Goal: Transaction & Acquisition: Purchase product/service

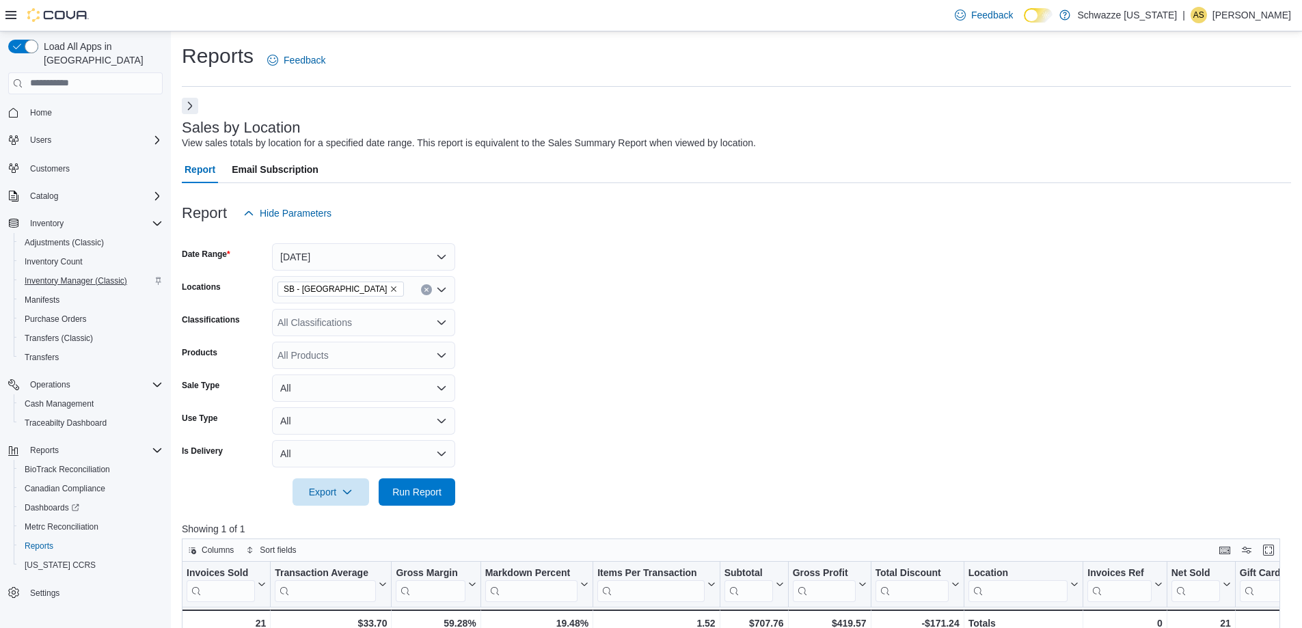
scroll to position [273, 0]
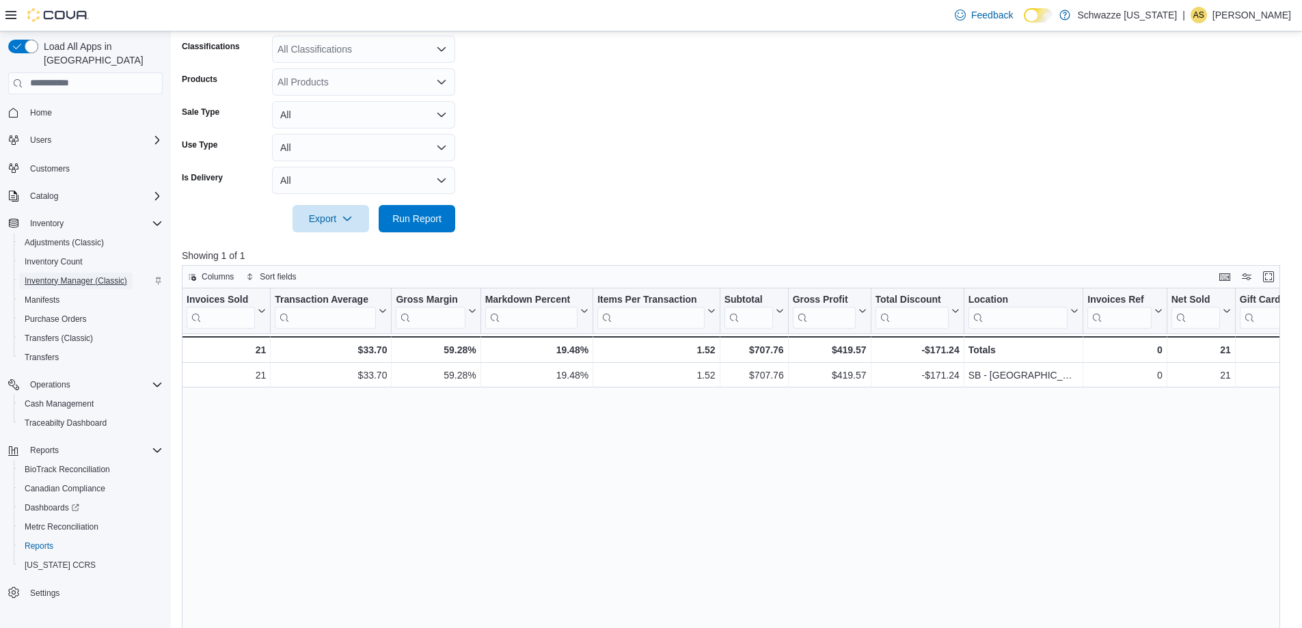
click at [53, 274] on span "Inventory Manager (Classic)" at bounding box center [76, 281] width 102 height 16
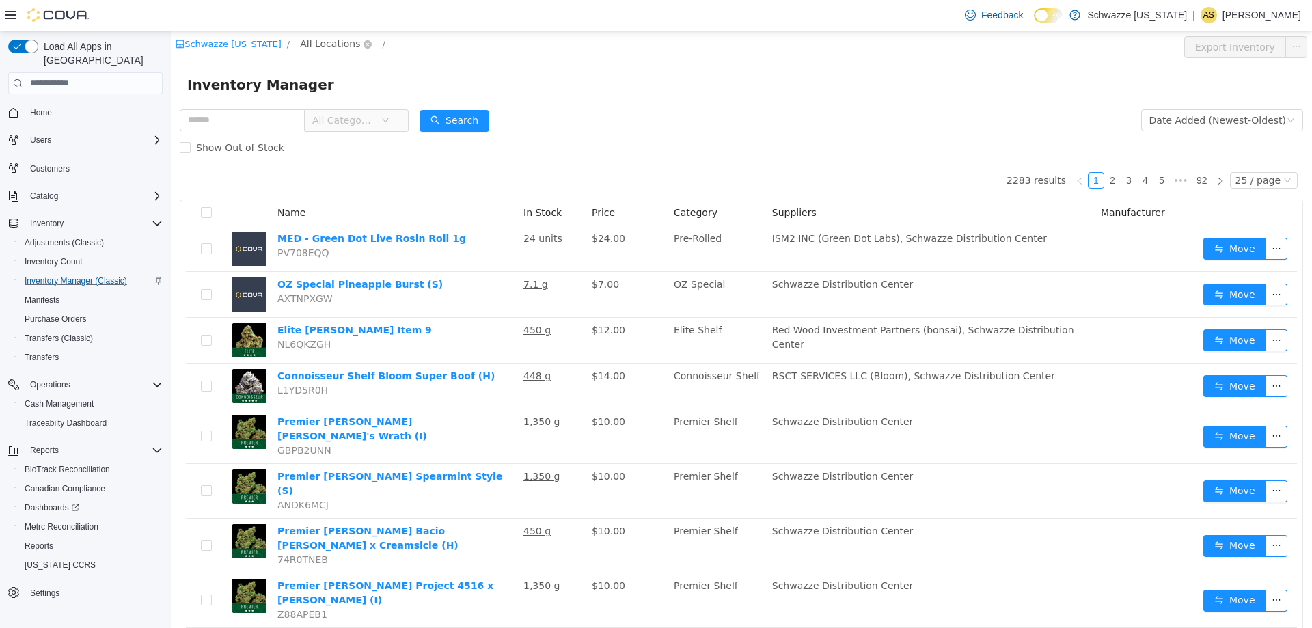
click at [308, 37] on span "All Locations" at bounding box center [330, 43] width 60 height 15
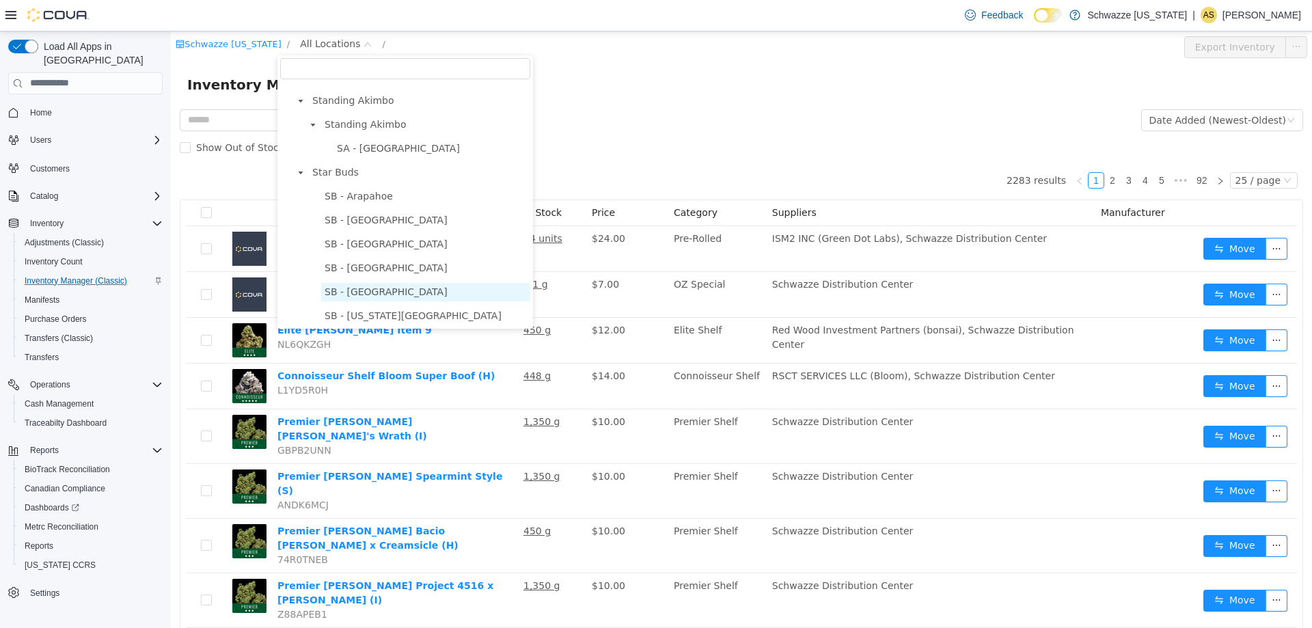
scroll to position [205, 0]
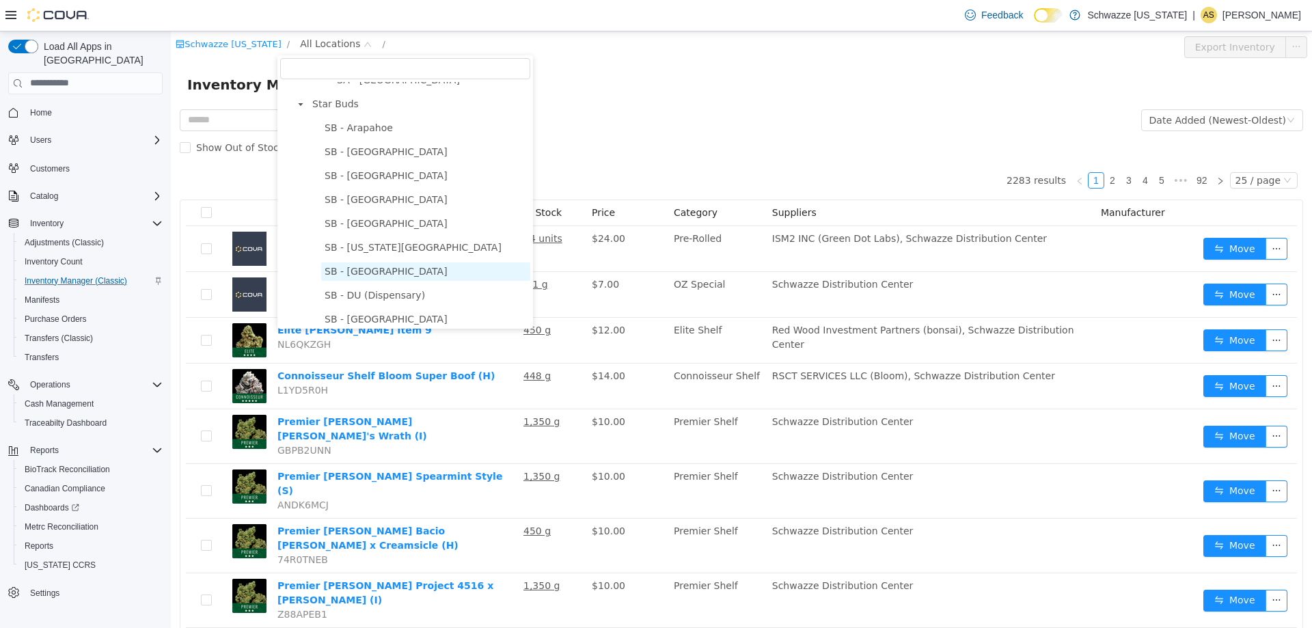
click at [346, 276] on span "SB - [GEOGRAPHIC_DATA]" at bounding box center [386, 270] width 123 height 11
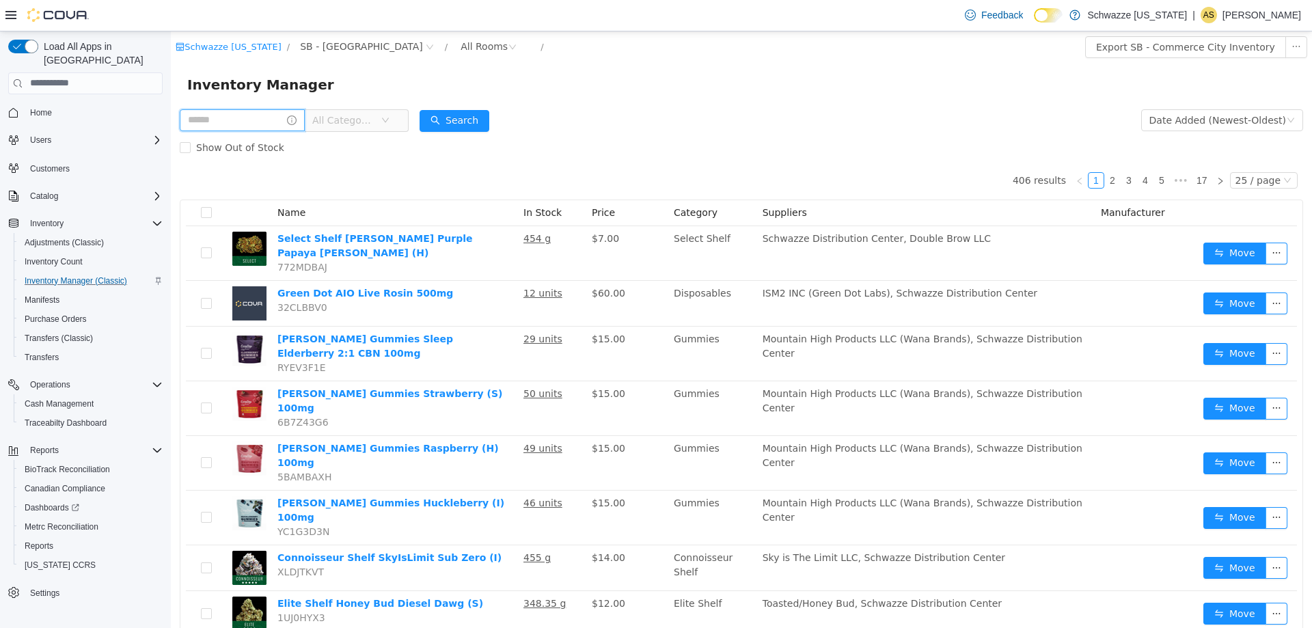
click at [252, 116] on input "text" at bounding box center [242, 120] width 125 height 22
type input "*"
type input "*****"
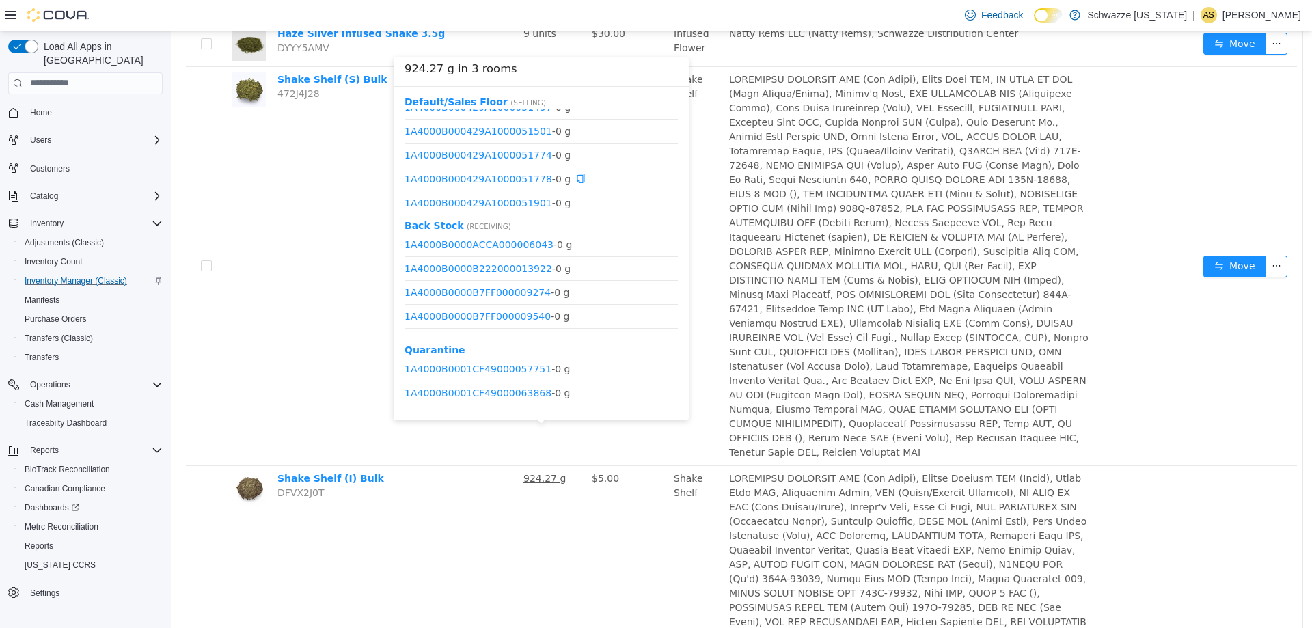
scroll to position [3484, 0]
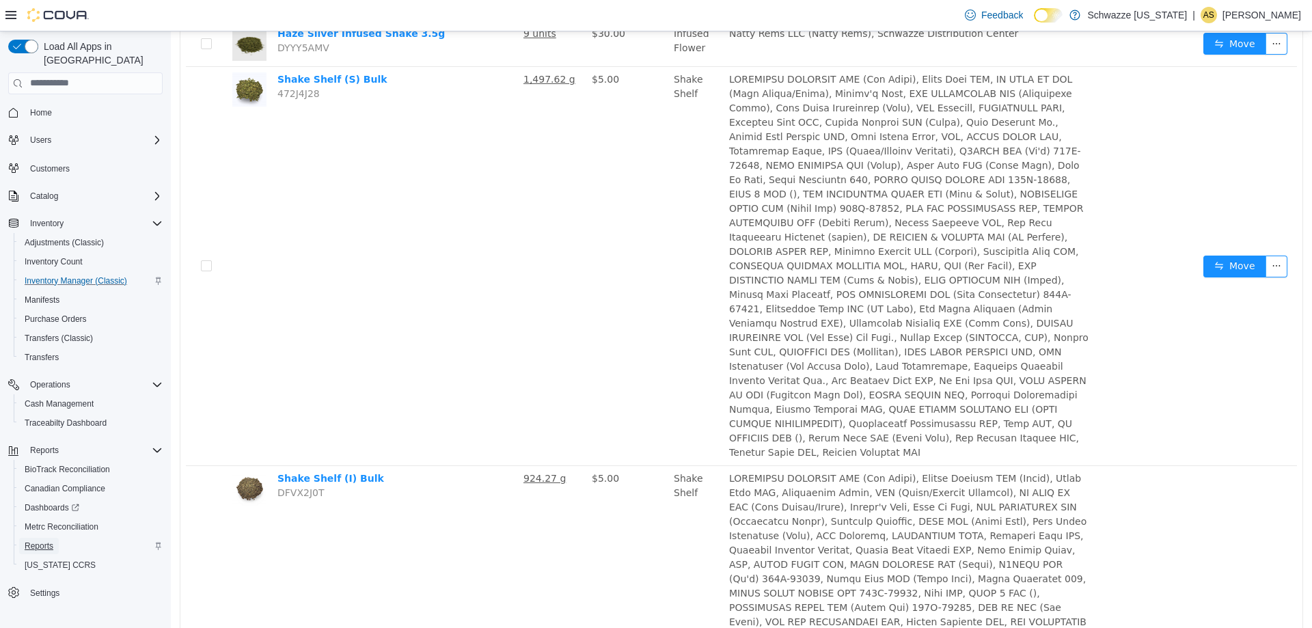
click at [42, 540] on span "Reports" at bounding box center [39, 545] width 29 height 11
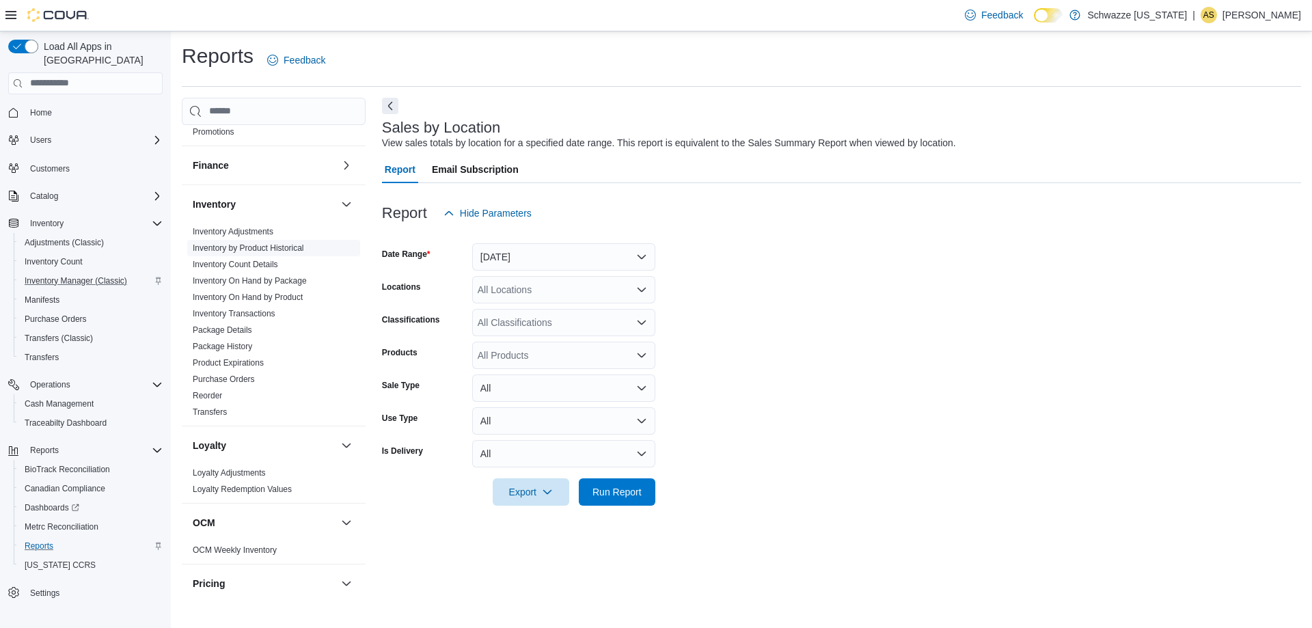
scroll to position [273, 0]
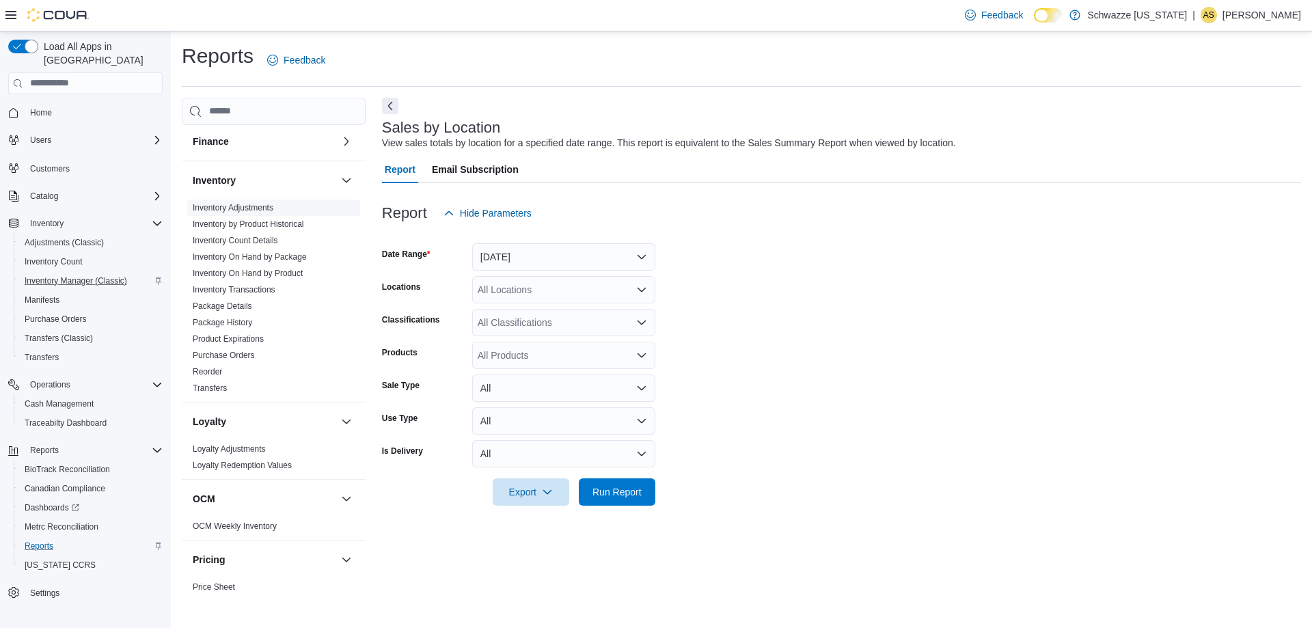
click at [214, 205] on link "Inventory Adjustments" at bounding box center [233, 208] width 81 height 10
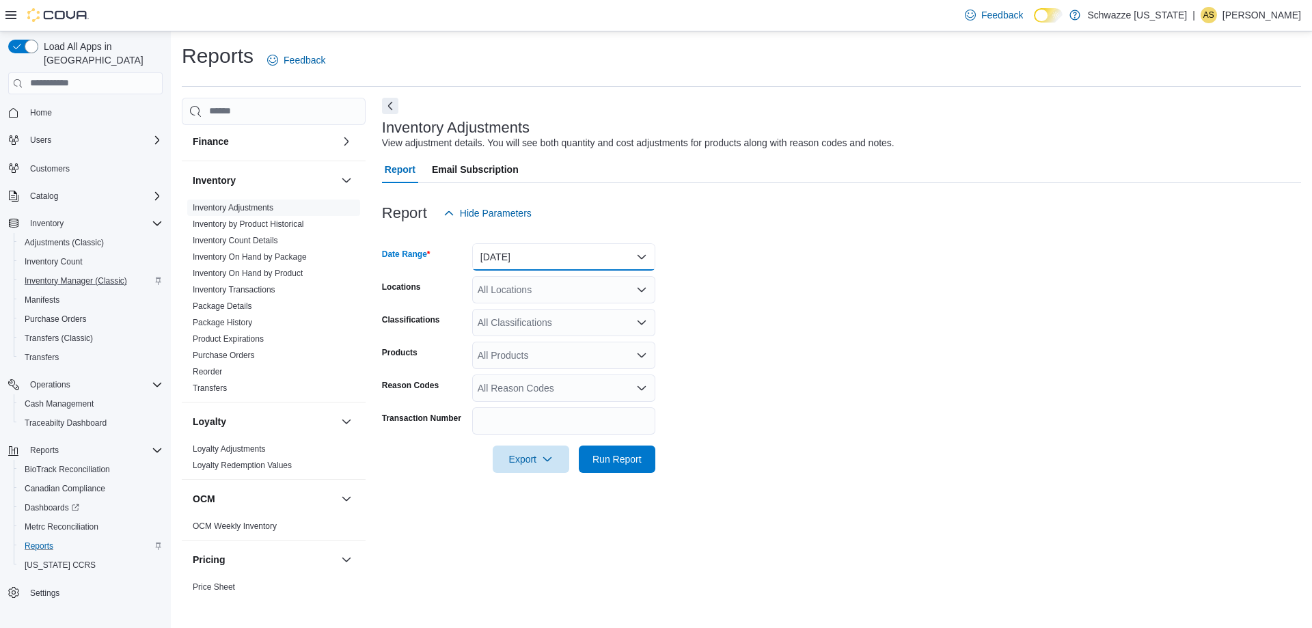
click at [591, 261] on button "Yesterday" at bounding box center [563, 256] width 183 height 27
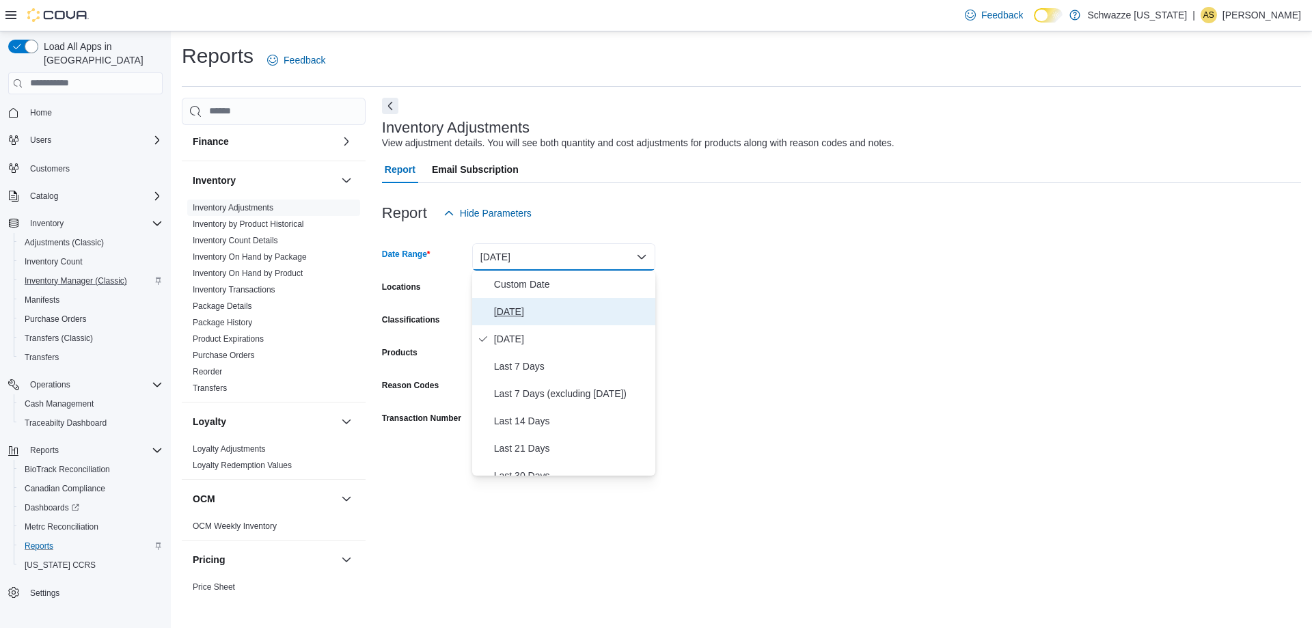
click at [560, 307] on span "Today" at bounding box center [572, 311] width 156 height 16
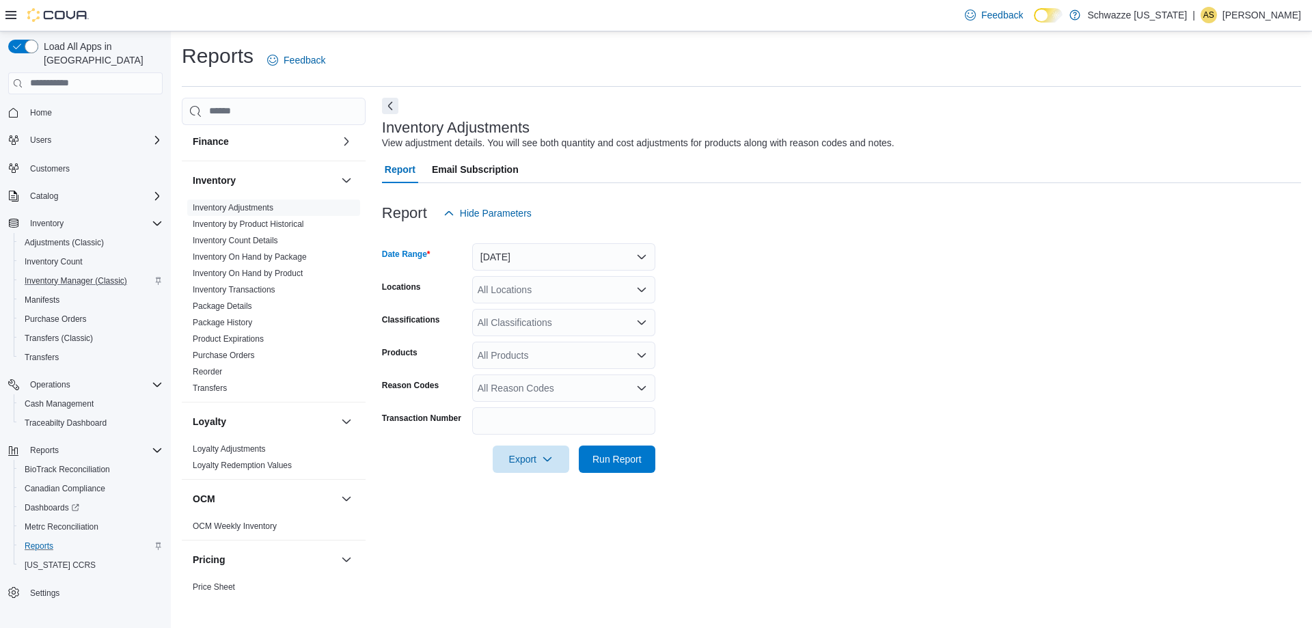
click at [564, 289] on div "All Locations" at bounding box center [563, 289] width 183 height 27
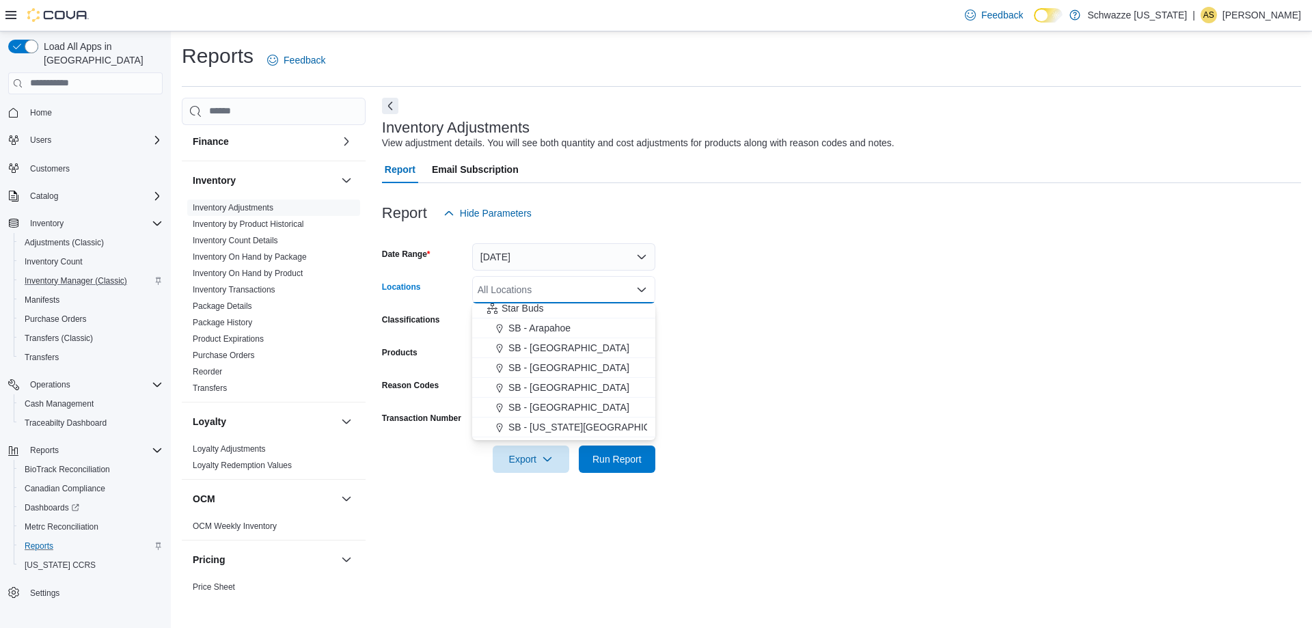
scroll to position [205, 0]
click at [572, 426] on span "SB - [GEOGRAPHIC_DATA]" at bounding box center [568, 425] width 121 height 14
click at [734, 360] on form "Date Range Today Locations SB - Commerce City Combo box. Selected. SB - Commerc…" at bounding box center [841, 350] width 919 height 246
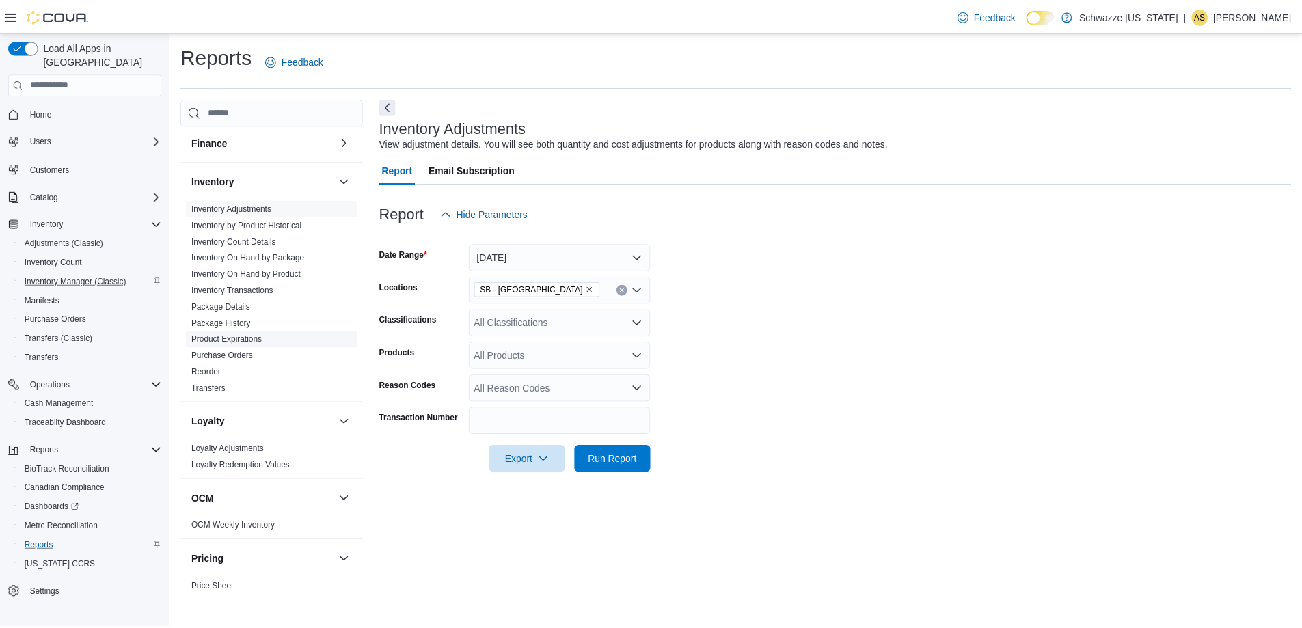
scroll to position [342, 0]
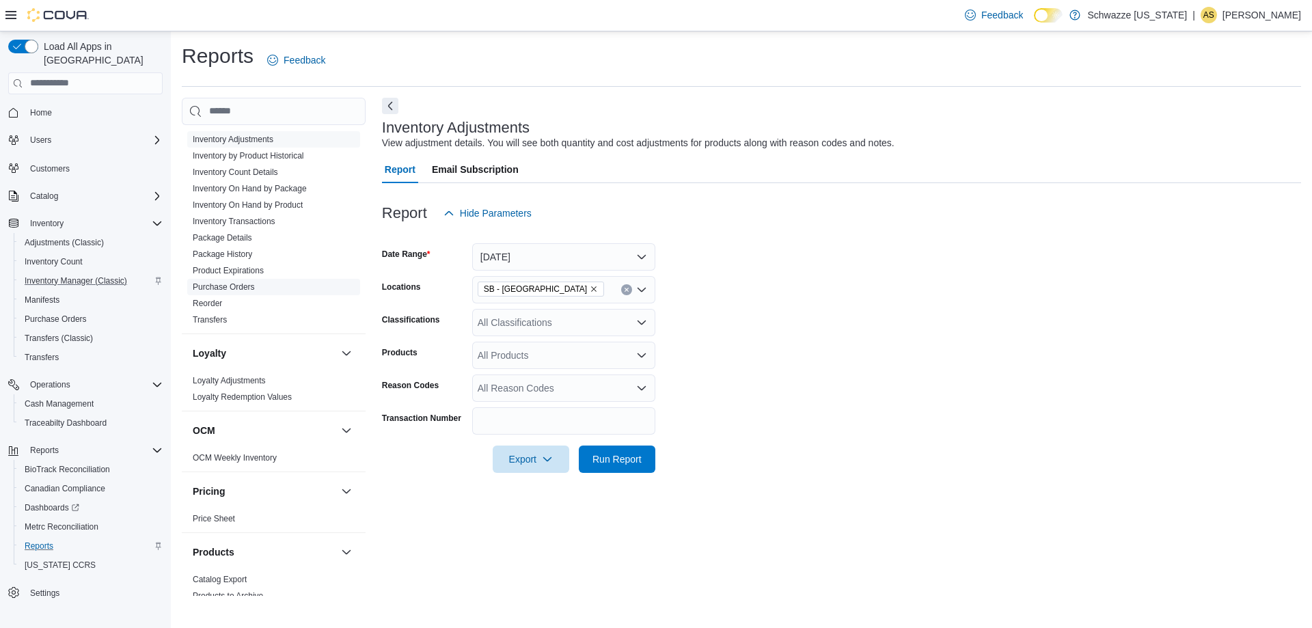
click at [245, 290] on link "Purchase Orders" at bounding box center [224, 287] width 62 height 10
click at [519, 258] on button "Yesterday" at bounding box center [563, 256] width 183 height 27
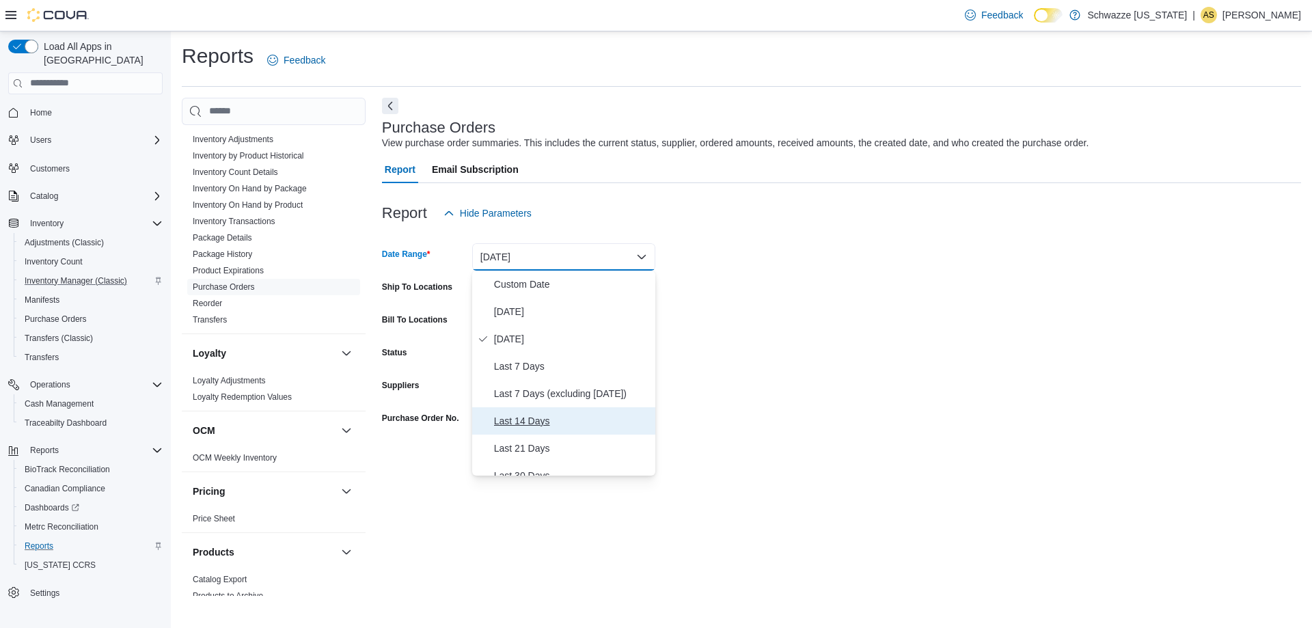
click at [564, 417] on span "Last 14 Days" at bounding box center [572, 421] width 156 height 16
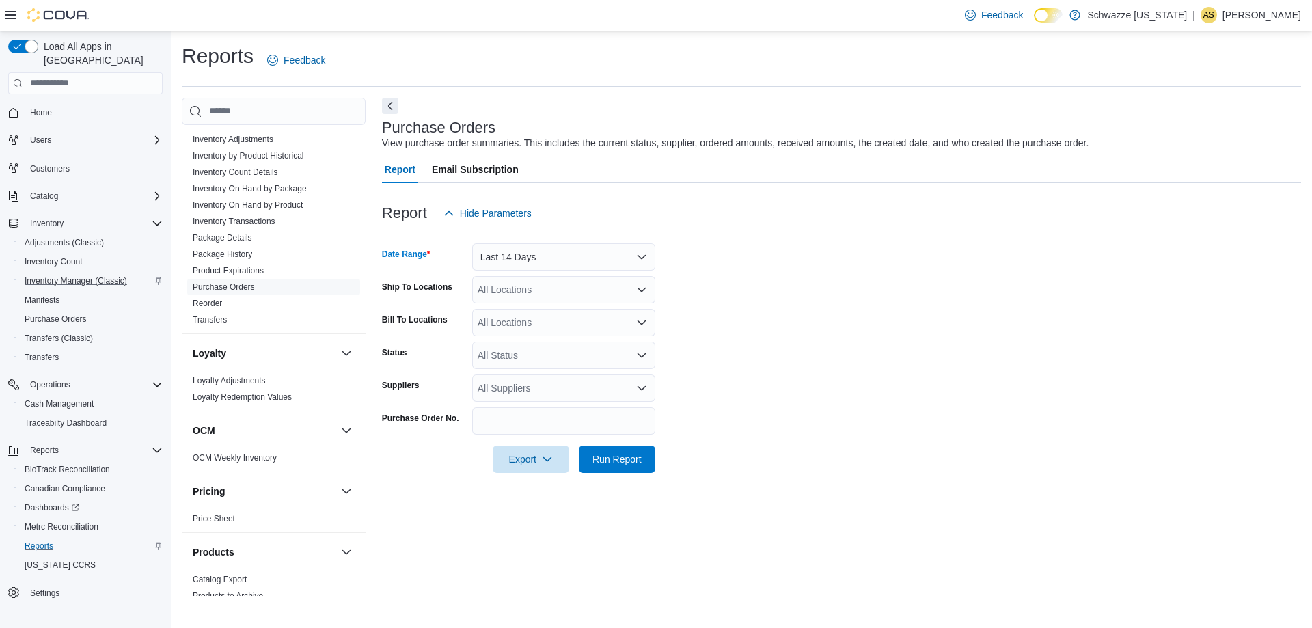
click at [529, 299] on div "All Locations" at bounding box center [563, 289] width 183 height 27
type input "****"
click at [538, 314] on span "SB - [GEOGRAPHIC_DATA]" at bounding box center [568, 313] width 121 height 14
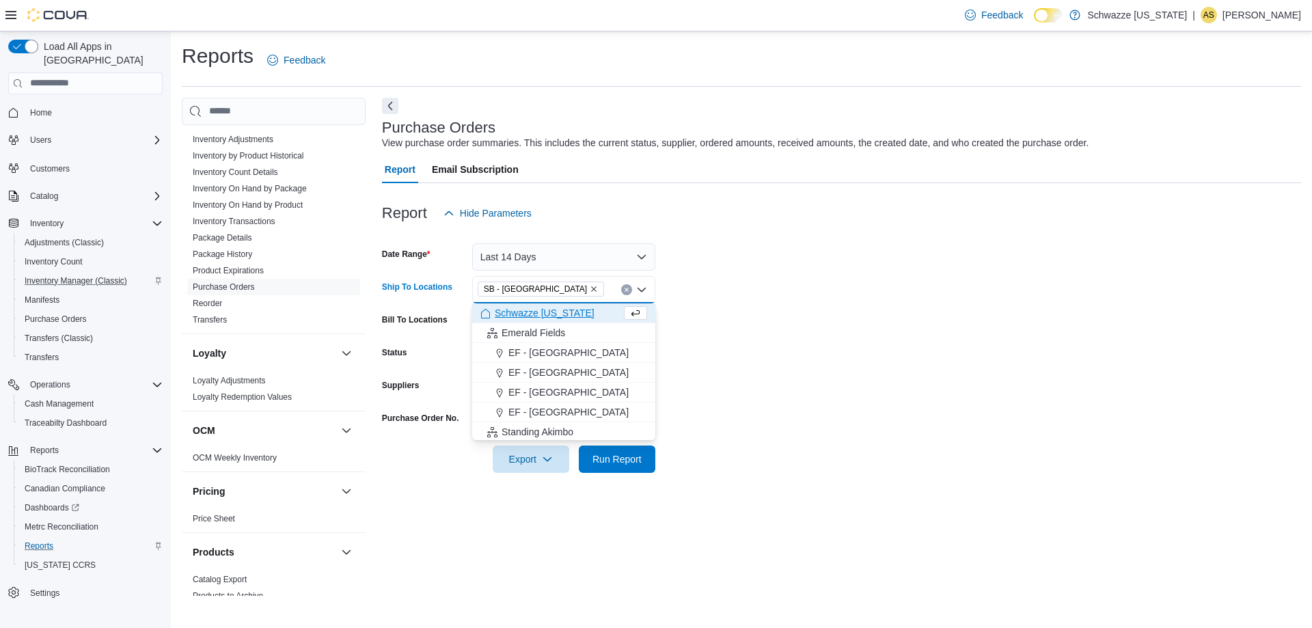
click at [927, 377] on form "Date Range Last 14 Days Ship To Locations SB - Commerce City Combo box. Selecte…" at bounding box center [841, 350] width 919 height 246
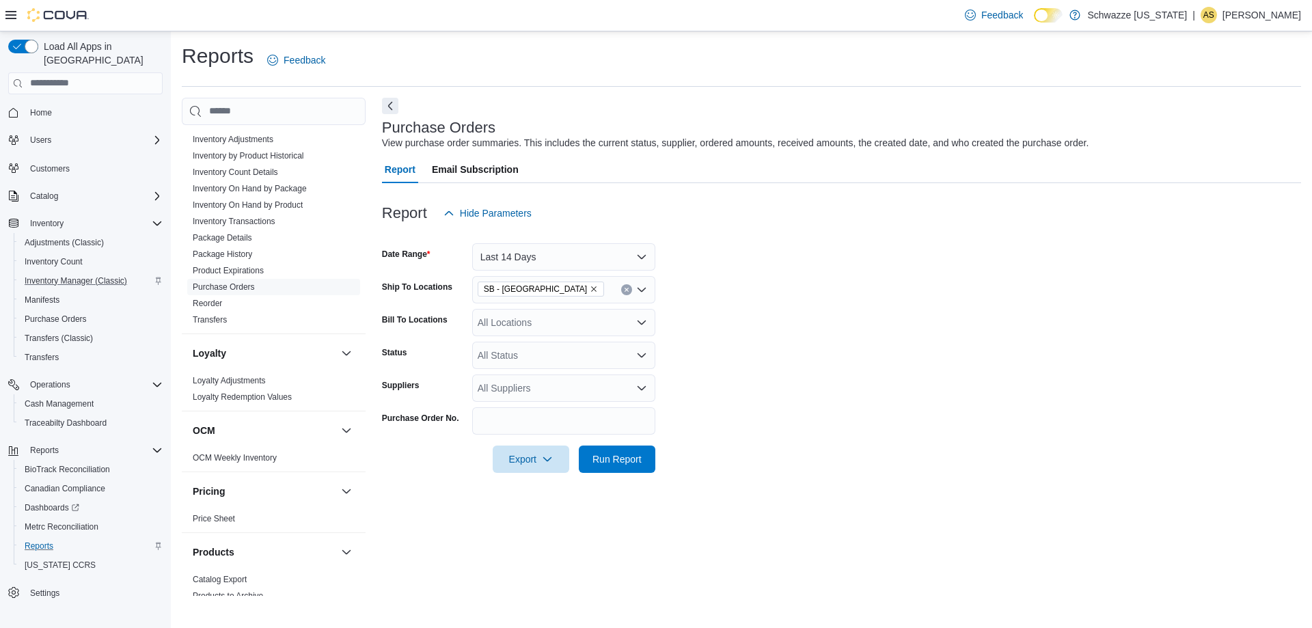
click at [560, 319] on div "All Locations" at bounding box center [563, 322] width 183 height 27
type input "****"
click at [553, 344] on span "SB - [GEOGRAPHIC_DATA]" at bounding box center [568, 346] width 121 height 14
click at [840, 395] on form "Date Range Last 14 Days Ship To Locations SB - Commerce City Bill To Locations …" at bounding box center [841, 350] width 919 height 246
click at [553, 382] on div "All Suppliers" at bounding box center [563, 387] width 183 height 27
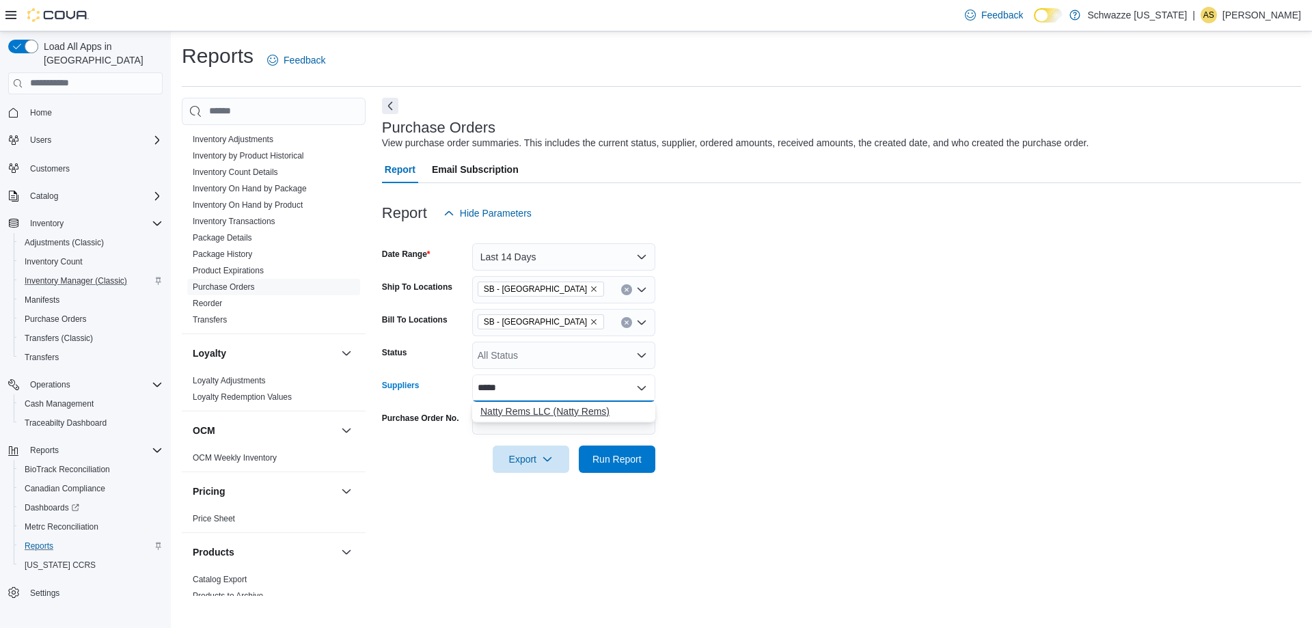
type input "*****"
click at [550, 409] on span "Natty Rems LLC (Natty Rems)" at bounding box center [563, 411] width 167 height 14
click at [818, 441] on div at bounding box center [841, 440] width 919 height 11
click at [622, 441] on div at bounding box center [841, 440] width 919 height 11
click at [621, 463] on span "Run Report" at bounding box center [616, 459] width 49 height 14
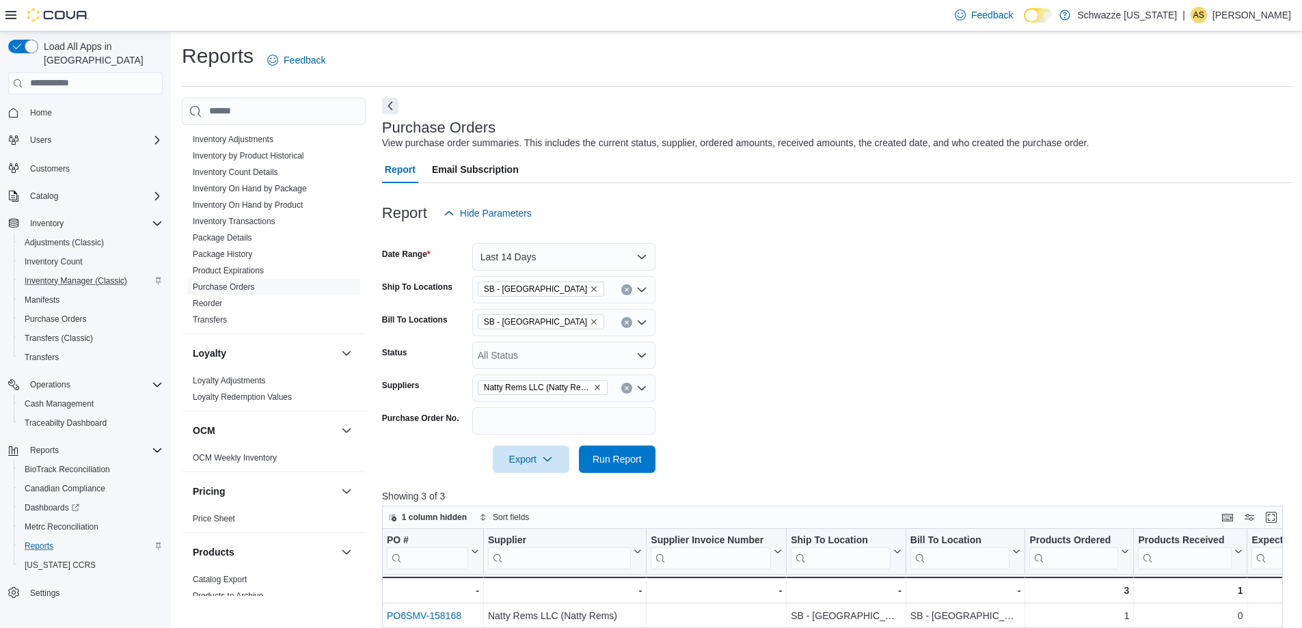
click at [394, 95] on div "Reports Feedback Cash Management Cash Management Cash Out Details Compliance OC…" at bounding box center [737, 524] width 1110 height 965
click at [390, 107] on button "Next" at bounding box center [390, 105] width 16 height 16
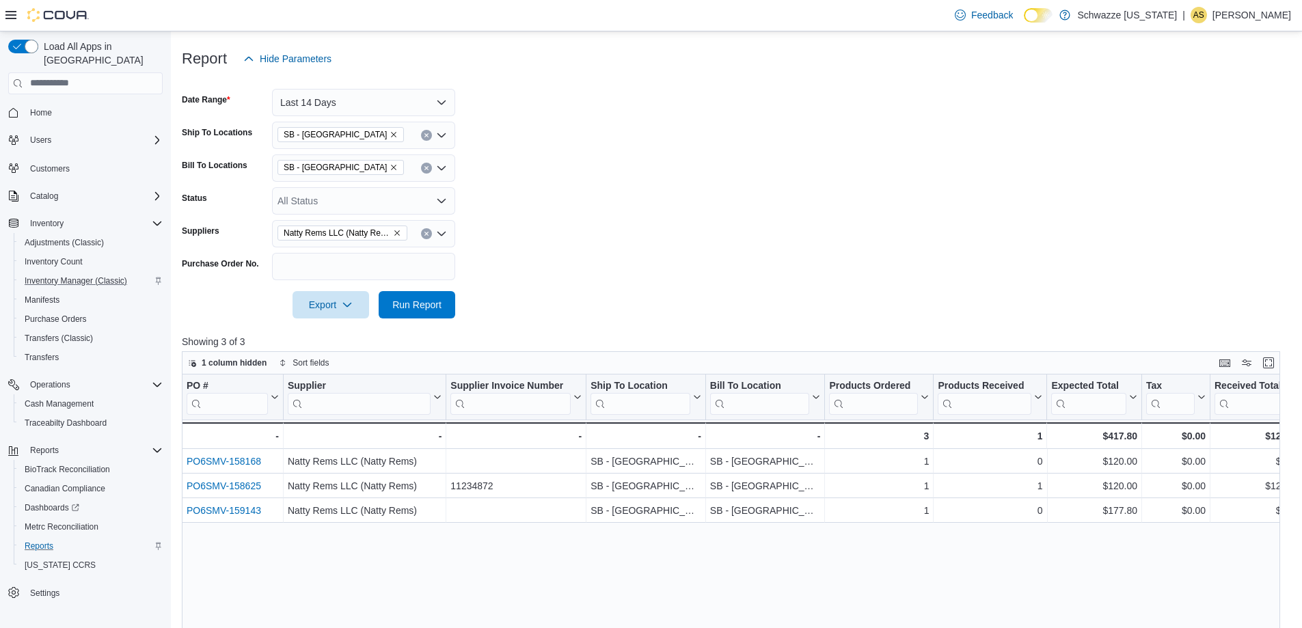
scroll to position [205, 0]
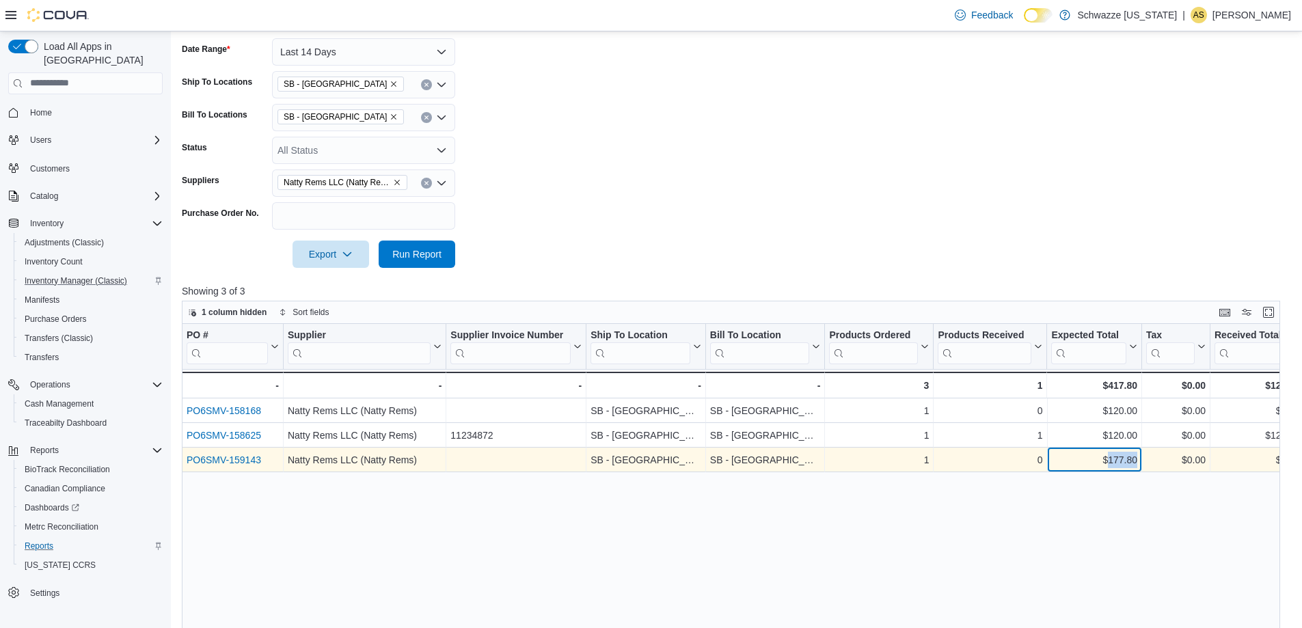
drag, startPoint x: 1109, startPoint y: 456, endPoint x: 1135, endPoint y: 467, distance: 28.4
click at [1135, 467] on div "$177.80" at bounding box center [1094, 460] width 86 height 16
click at [224, 461] on link "PO6SMV-159143" at bounding box center [224, 459] width 74 height 11
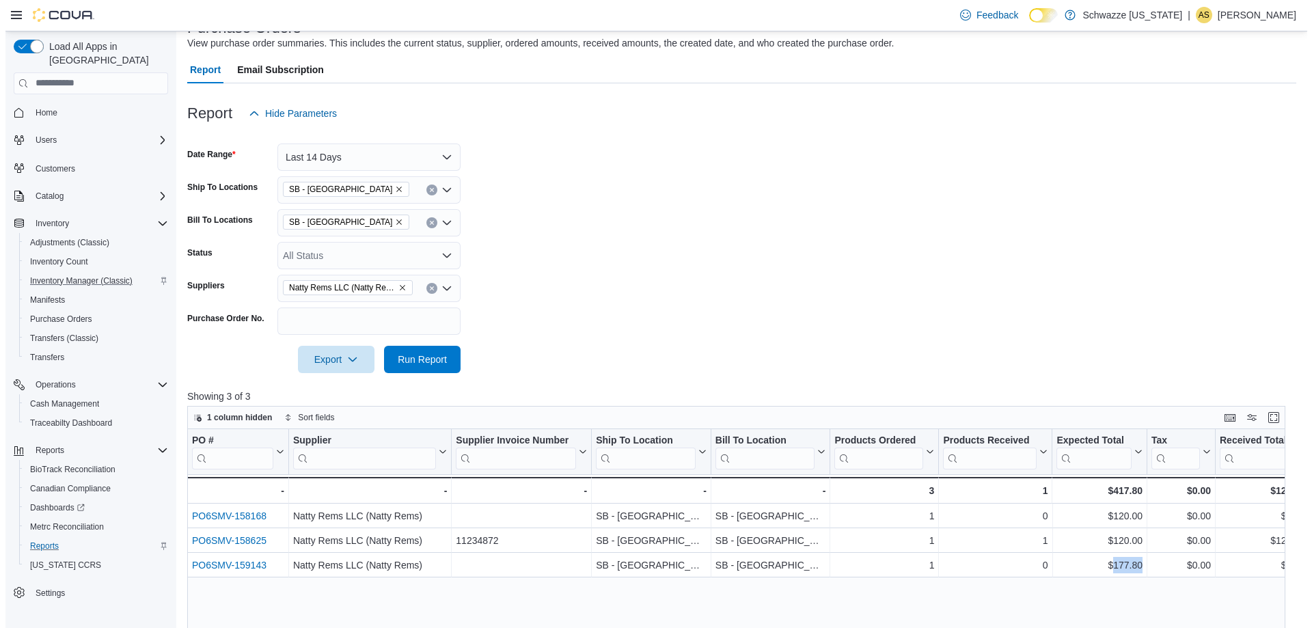
scroll to position [0, 0]
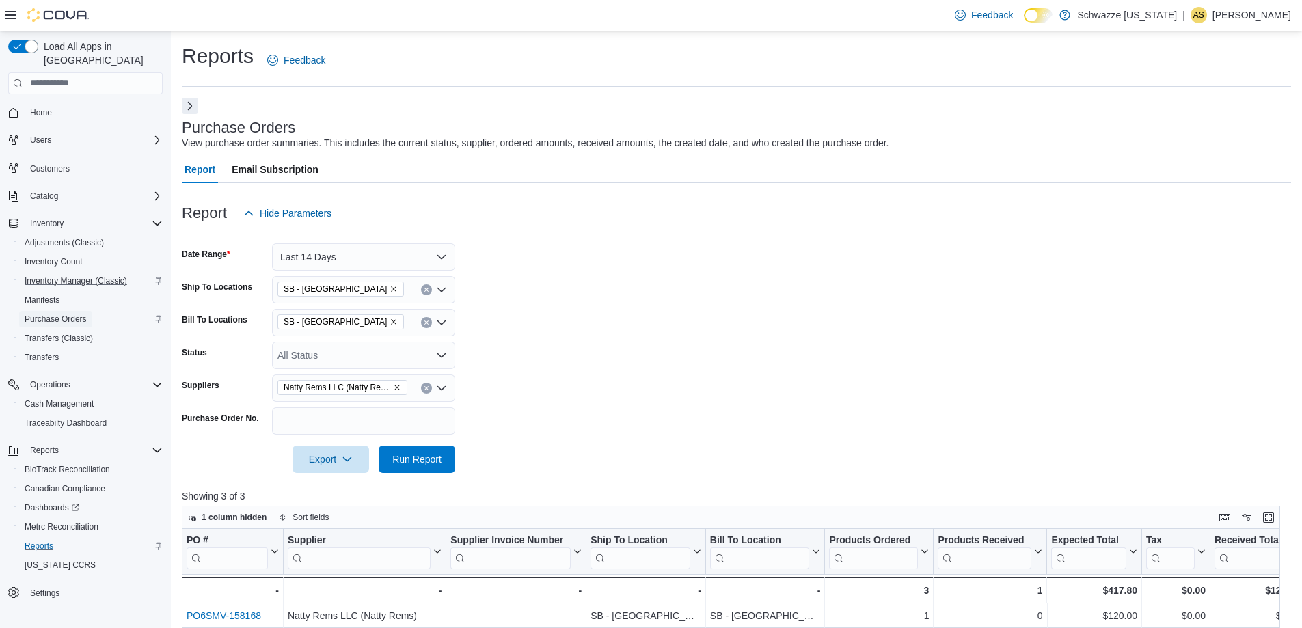
click at [82, 314] on span "Purchase Orders" at bounding box center [56, 319] width 62 height 11
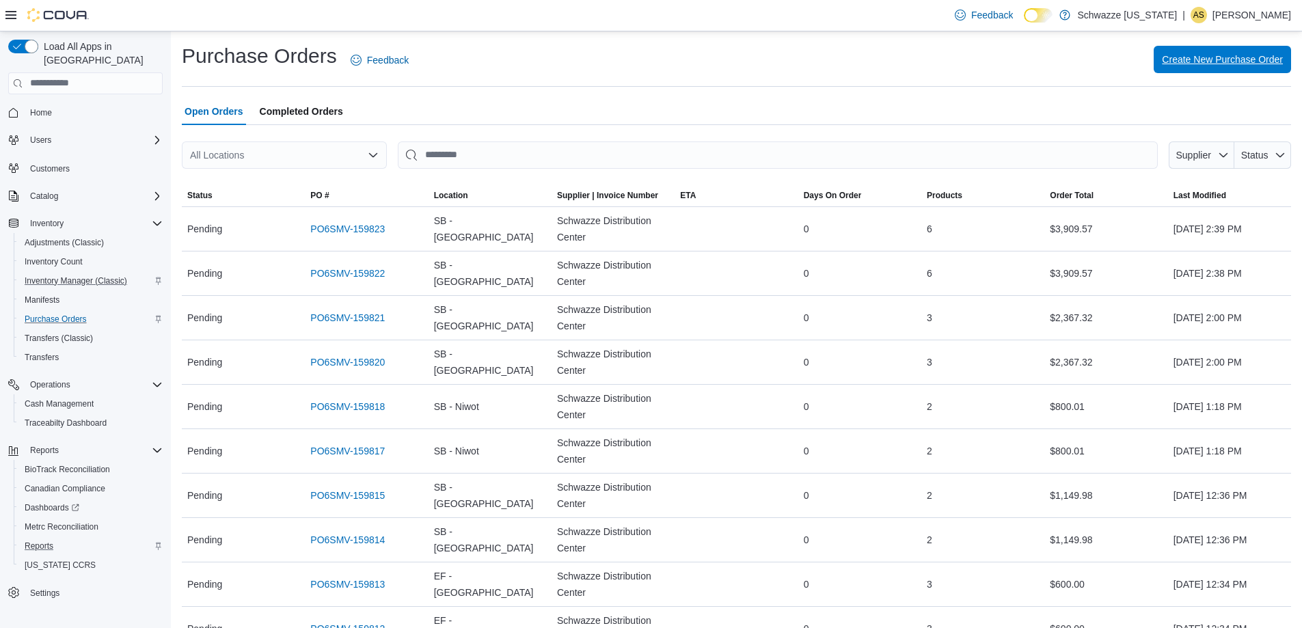
click at [1238, 62] on span "Create New Purchase Order" at bounding box center [1221, 60] width 121 height 14
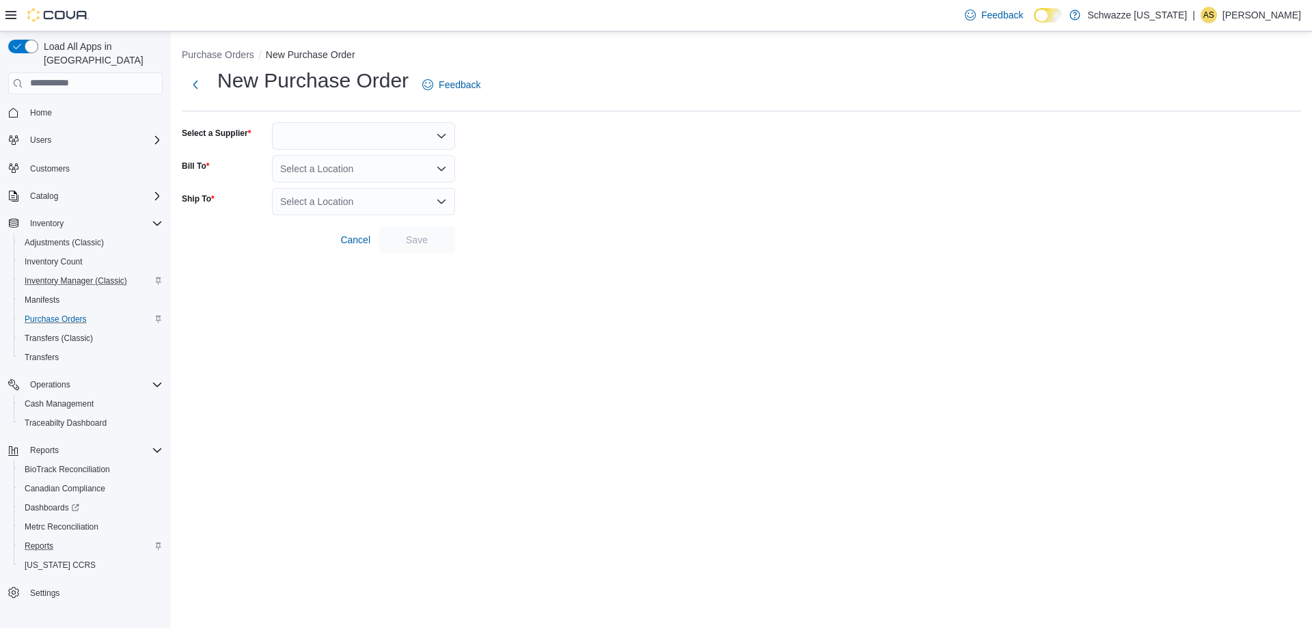
click at [396, 130] on div at bounding box center [363, 135] width 183 height 27
type input "*****"
click at [378, 159] on span "Natty Rems LLC (Natty Rems)" at bounding box center [372, 159] width 150 height 14
click at [365, 177] on div "Select a Location" at bounding box center [363, 168] width 183 height 27
type input "****"
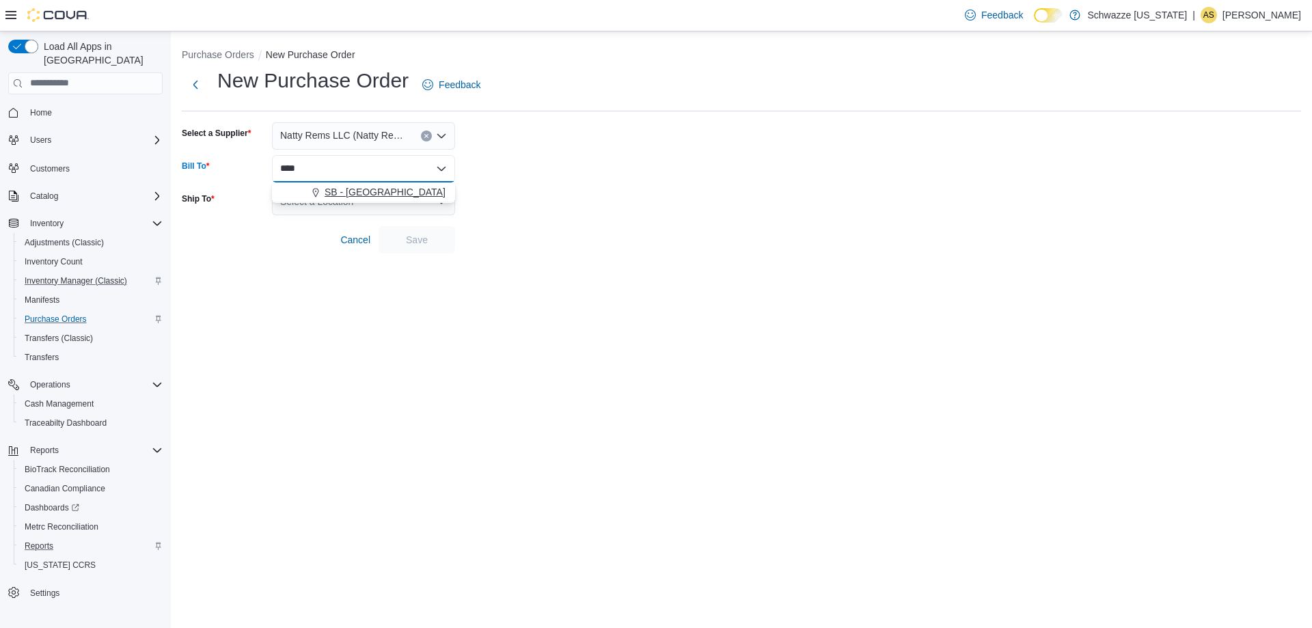
click at [374, 197] on span "SB - [GEOGRAPHIC_DATA]" at bounding box center [385, 192] width 121 height 14
click at [372, 202] on div "Select a Location" at bounding box center [363, 201] width 183 height 27
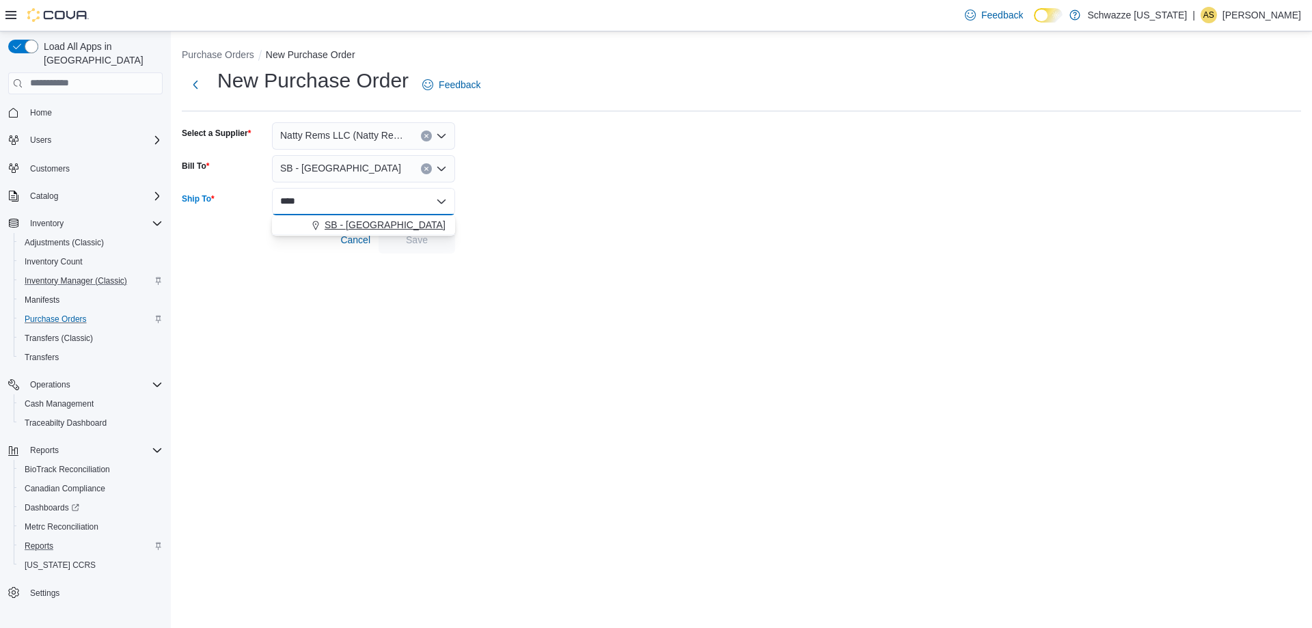
type input "****"
click at [373, 232] on button "SB - [GEOGRAPHIC_DATA]" at bounding box center [363, 225] width 183 height 20
click at [432, 249] on span "Save" at bounding box center [417, 238] width 60 height 27
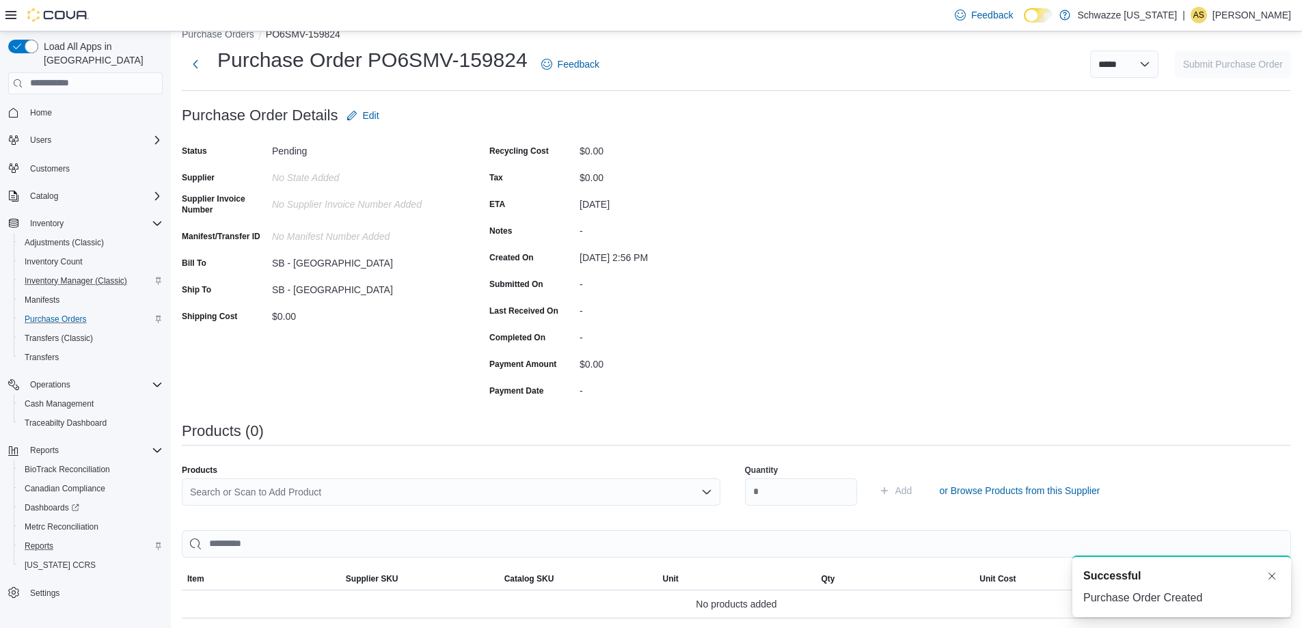
scroll to position [206, 0]
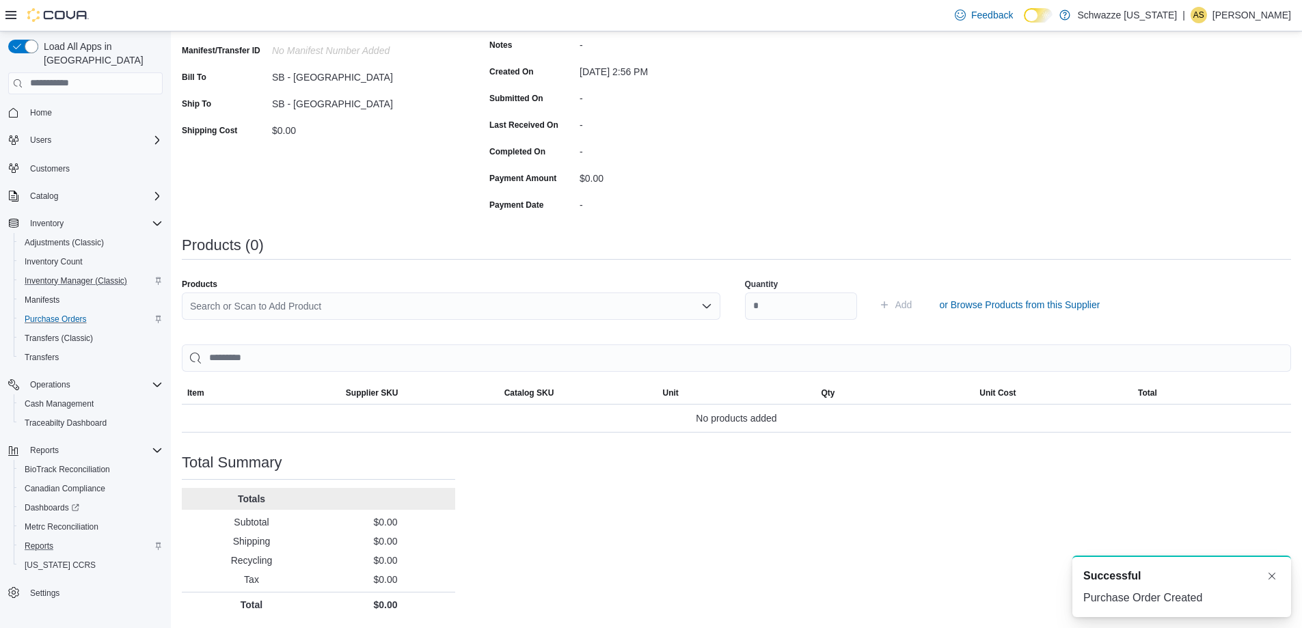
click at [255, 301] on div "Search or Scan to Add Product" at bounding box center [451, 305] width 538 height 27
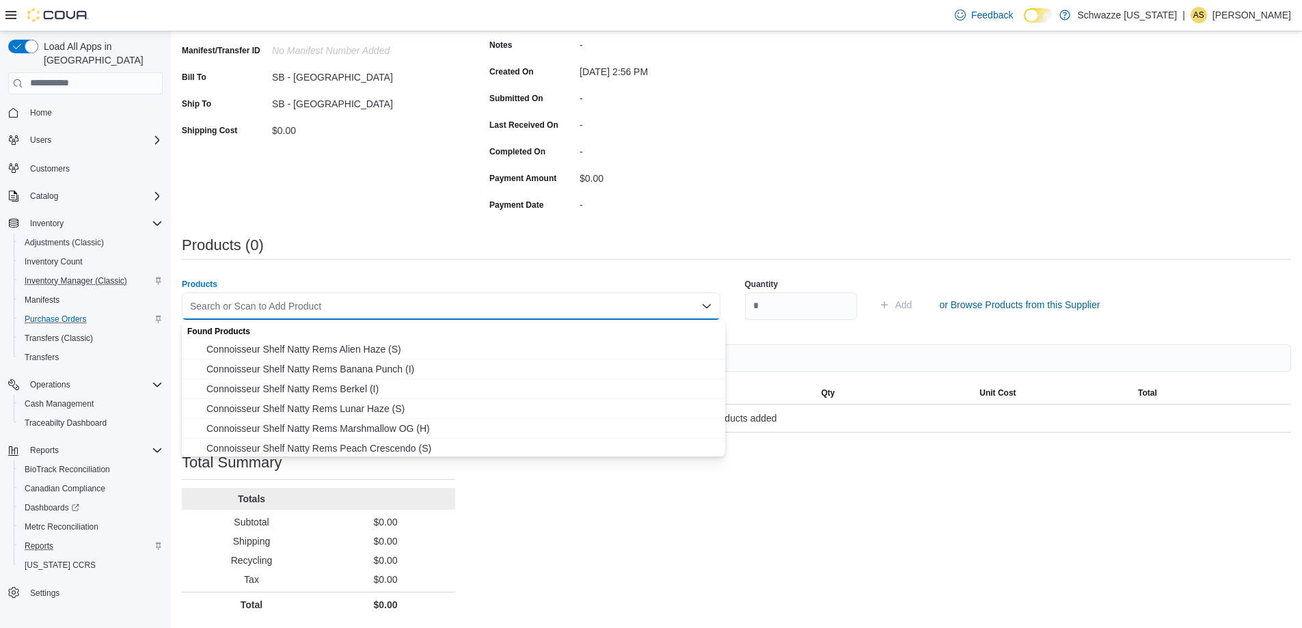
click at [802, 195] on div "Purchase Order: PO6SMV-159824 Feedback Purchase Order Details Edit Status Pendi…" at bounding box center [736, 266] width 1109 height 701
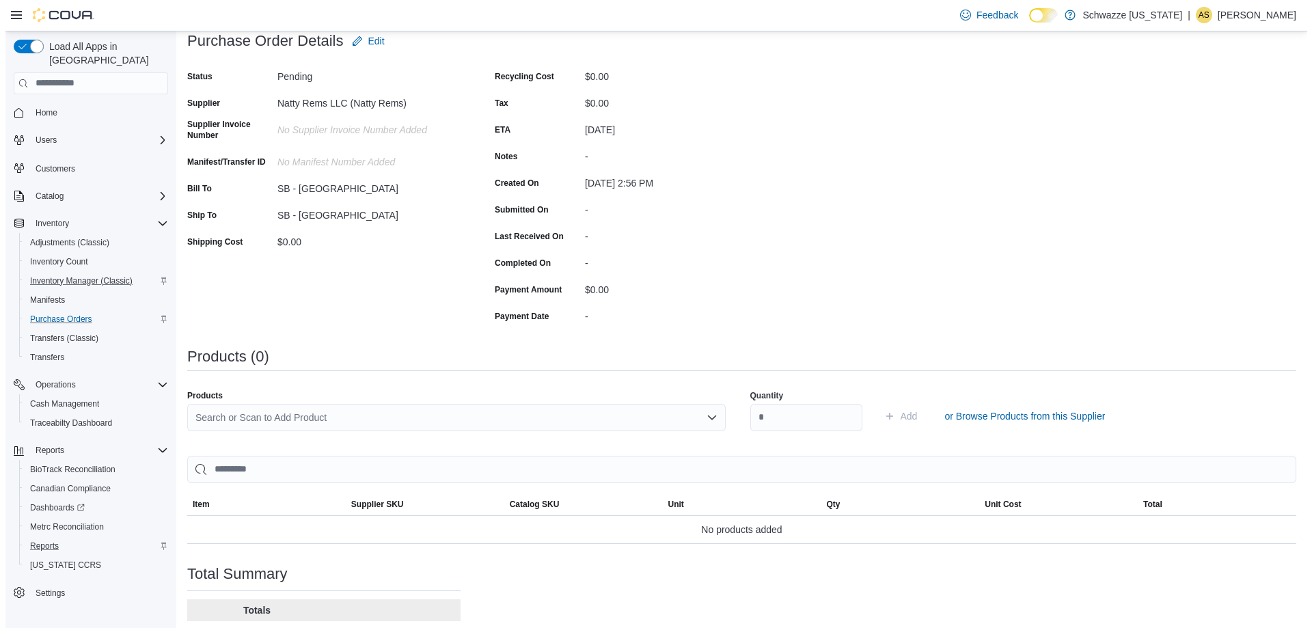
scroll to position [0, 0]
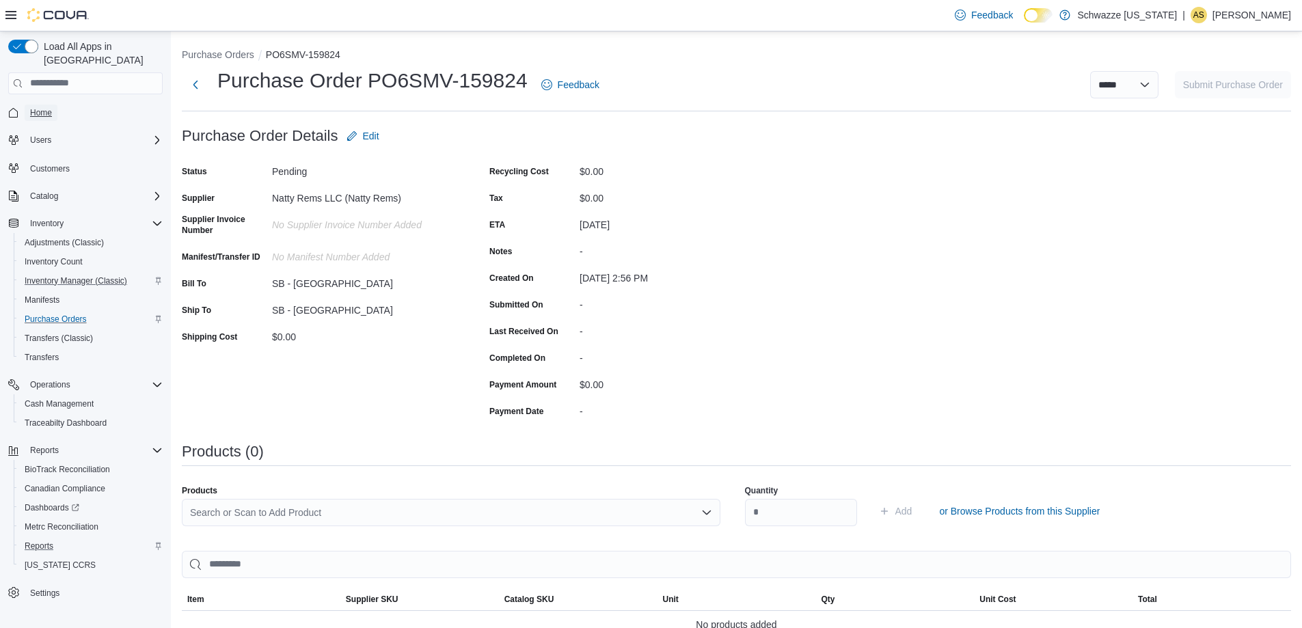
click at [42, 107] on span "Home" at bounding box center [41, 112] width 22 height 11
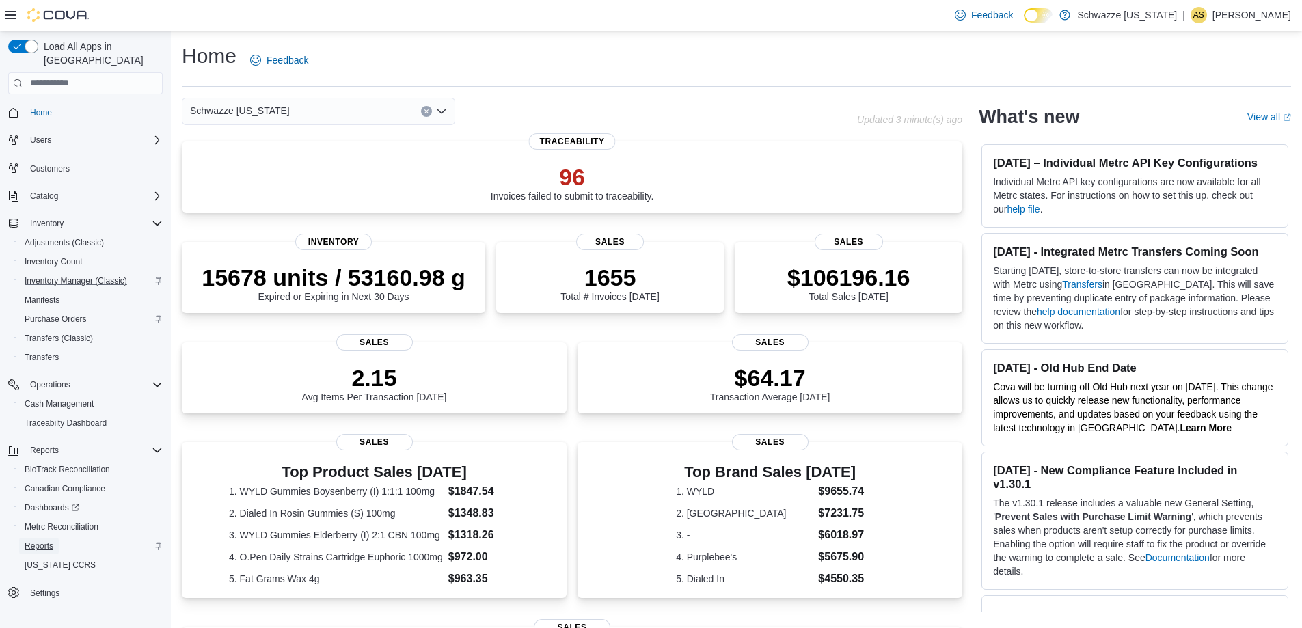
click at [39, 540] on span "Reports" at bounding box center [39, 545] width 29 height 11
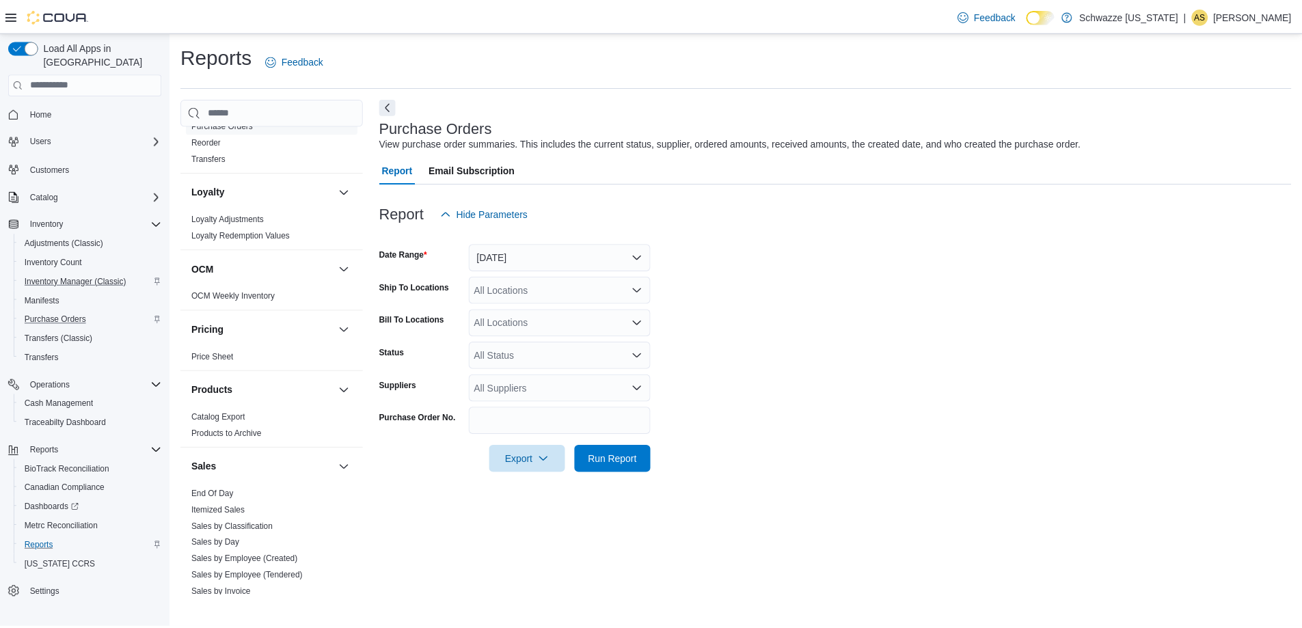
scroll to position [547, 0]
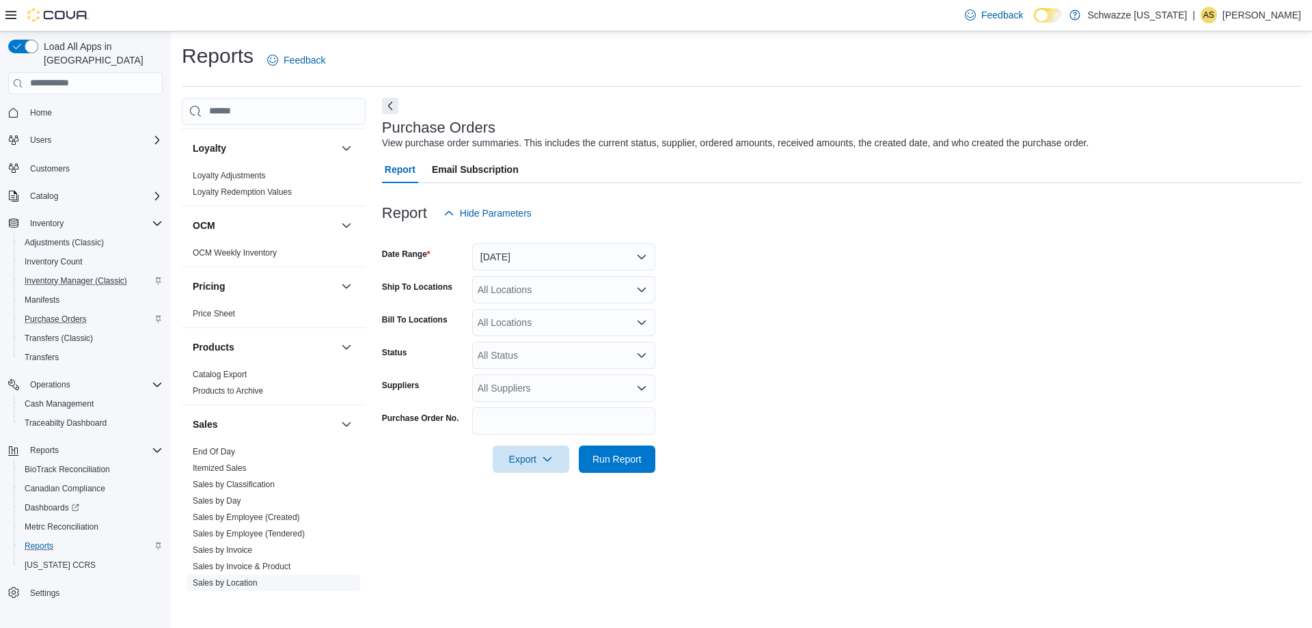
click at [228, 581] on link "Sales by Location" at bounding box center [225, 583] width 65 height 10
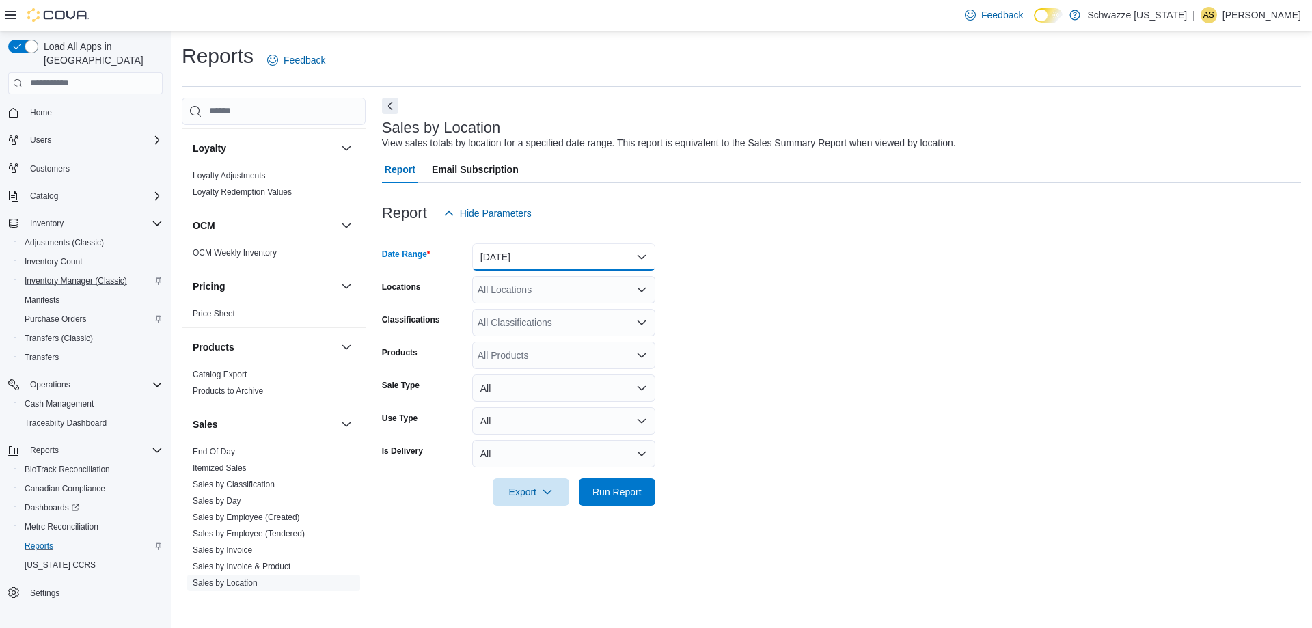
click at [534, 262] on button "Yesterday" at bounding box center [563, 256] width 183 height 27
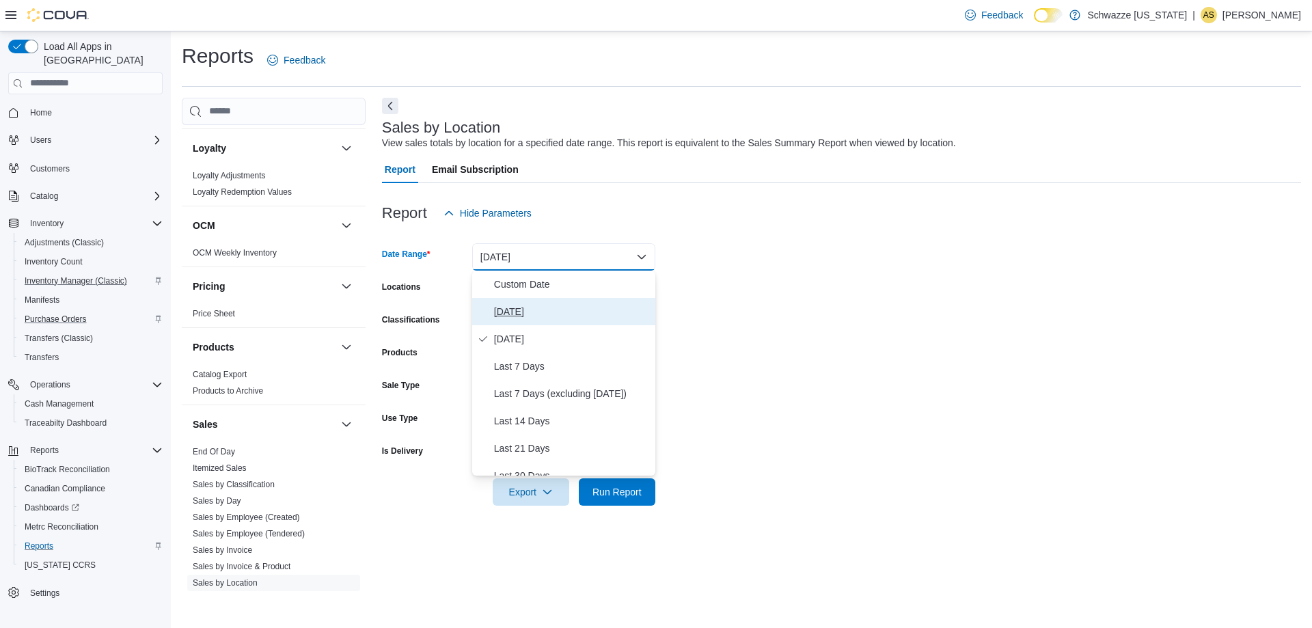
click at [547, 307] on span "Today" at bounding box center [572, 311] width 156 height 16
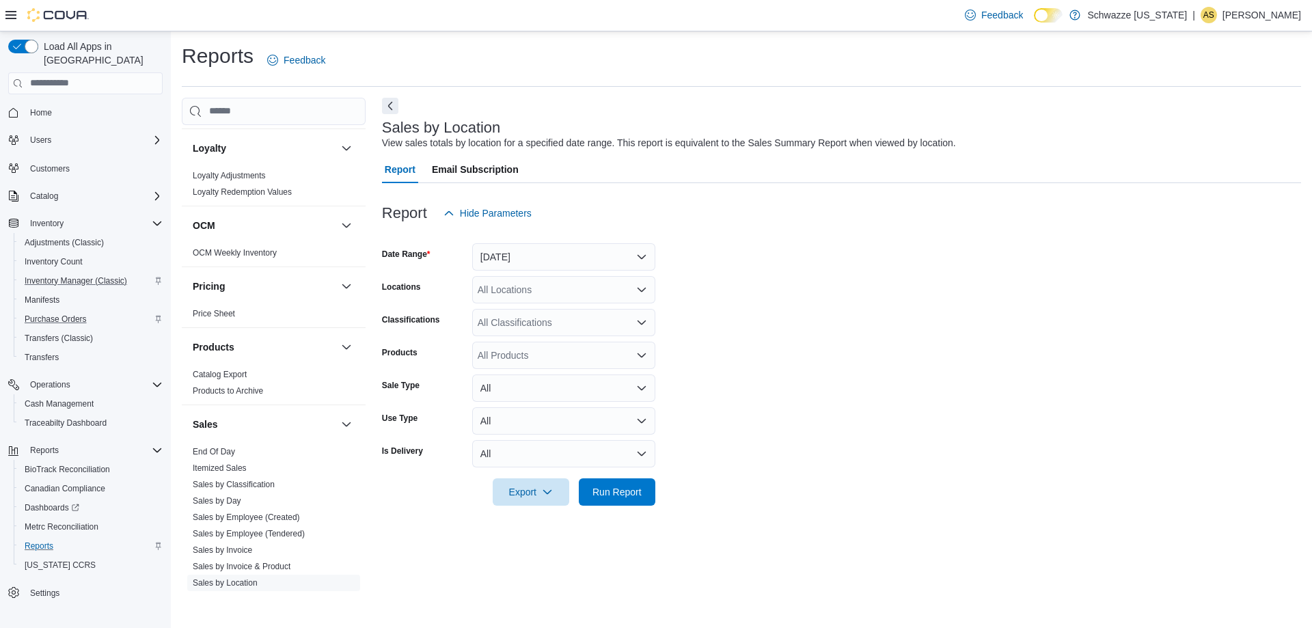
click at [547, 288] on div "All Locations" at bounding box center [563, 289] width 183 height 27
type input "****"
click at [553, 315] on span "SB - [GEOGRAPHIC_DATA]" at bounding box center [568, 313] width 121 height 14
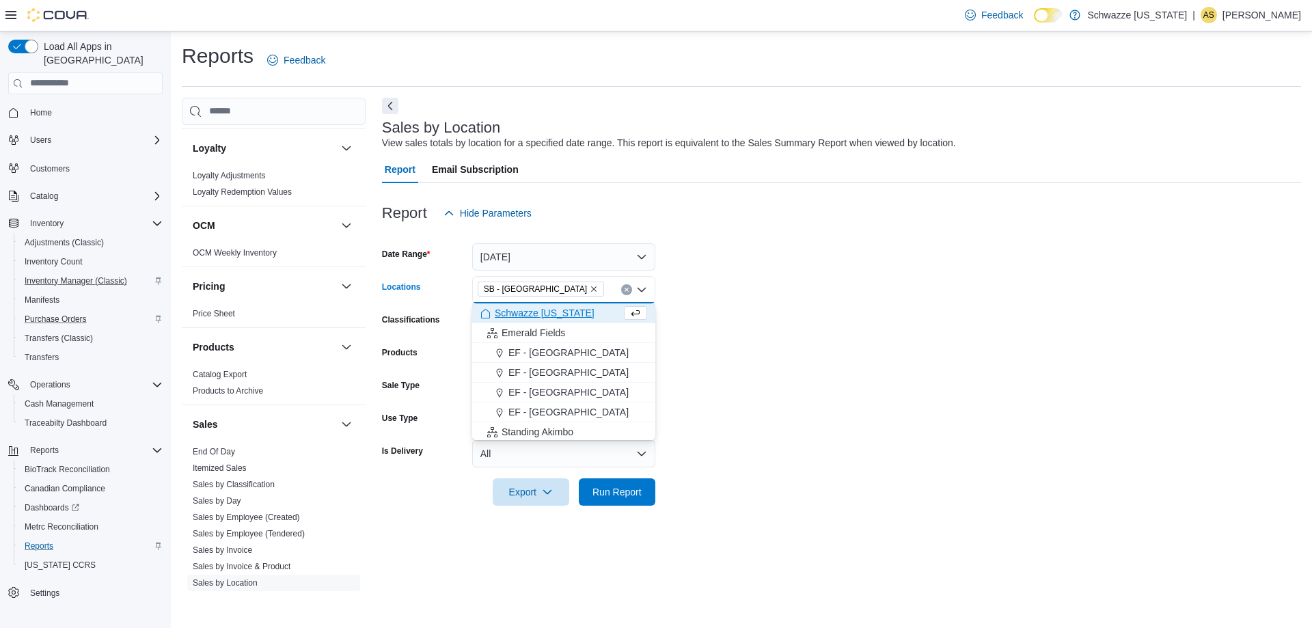
drag, startPoint x: 856, startPoint y: 465, endPoint x: 823, endPoint y: 488, distance: 40.6
click at [856, 465] on form "Date Range Today Locations SB - Commerce City Combo box. Selected. SB - Commerc…" at bounding box center [841, 366] width 919 height 279
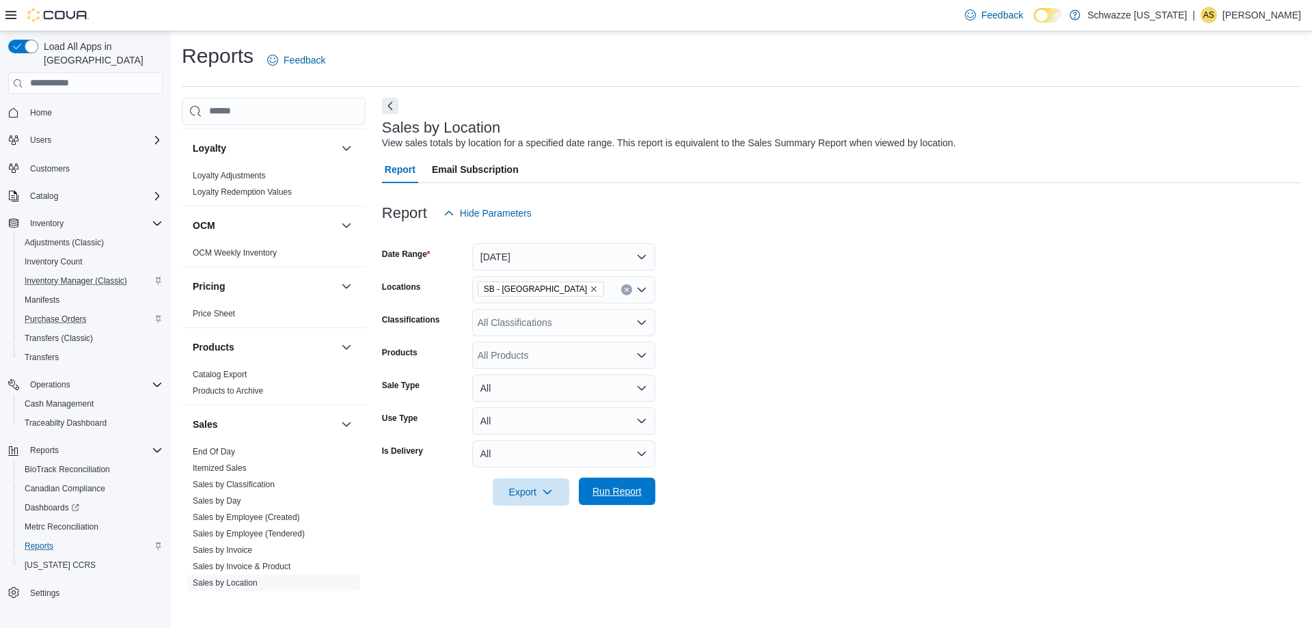
click at [630, 485] on span "Run Report" at bounding box center [616, 491] width 49 height 14
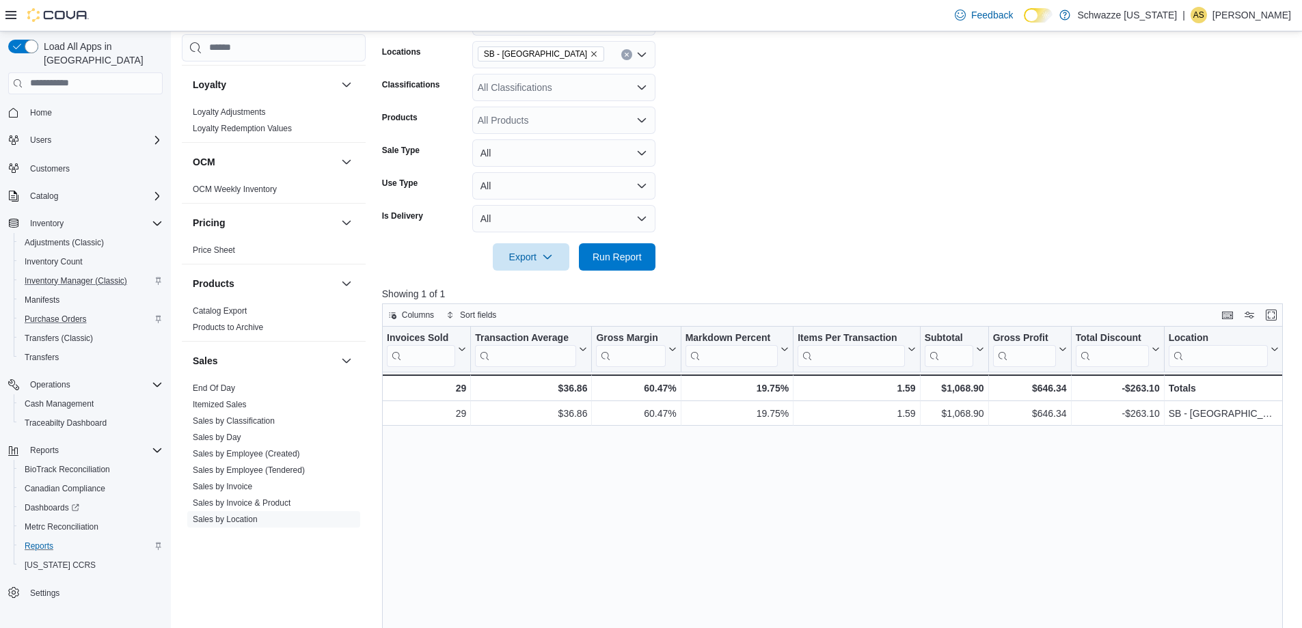
scroll to position [273, 0]
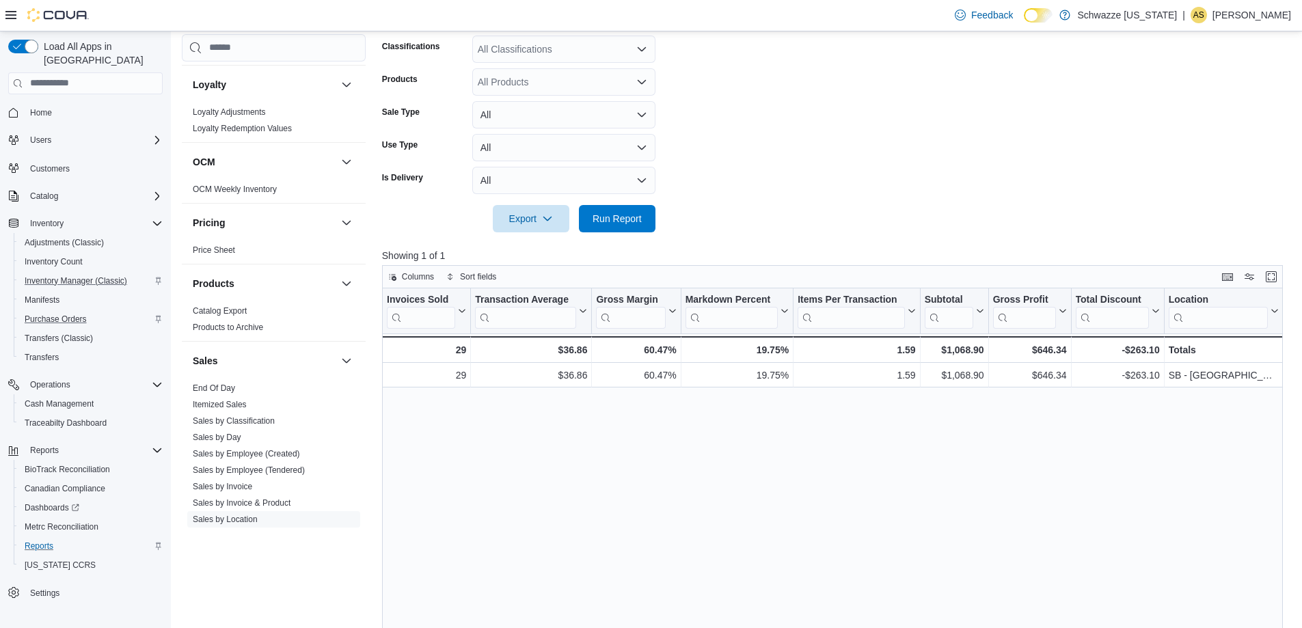
click at [1029, 145] on form "Date Range Today Locations SB - Commerce City Classifications All Classificatio…" at bounding box center [837, 93] width 910 height 279
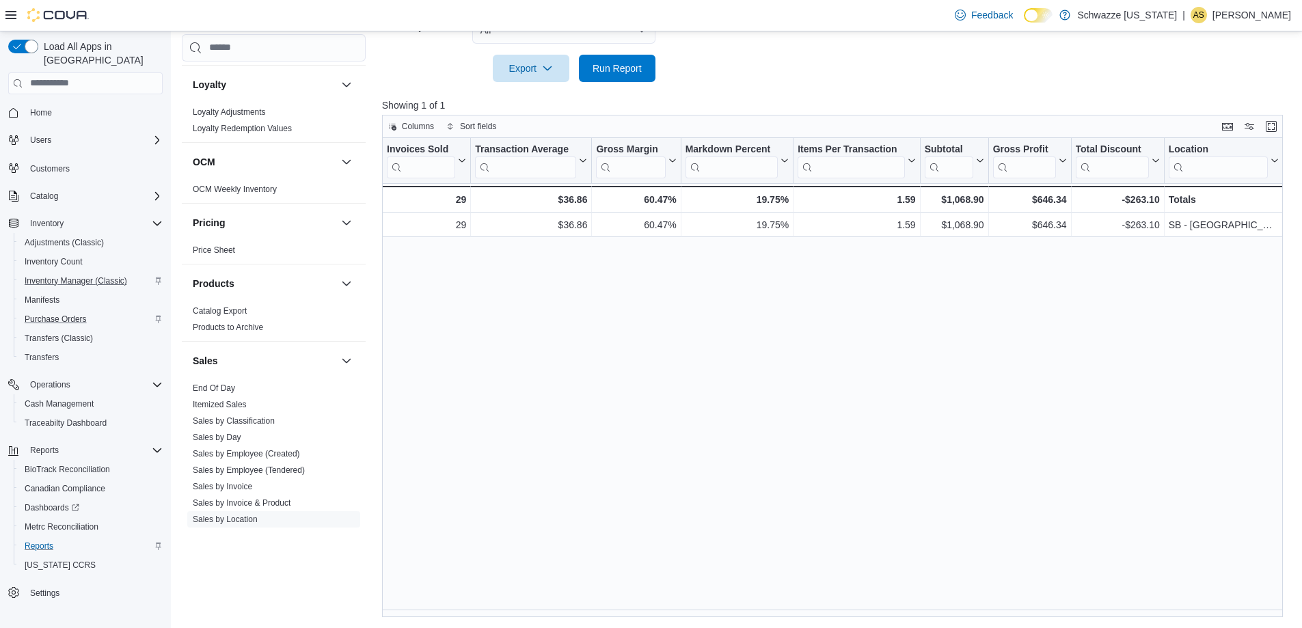
scroll to position [0, 0]
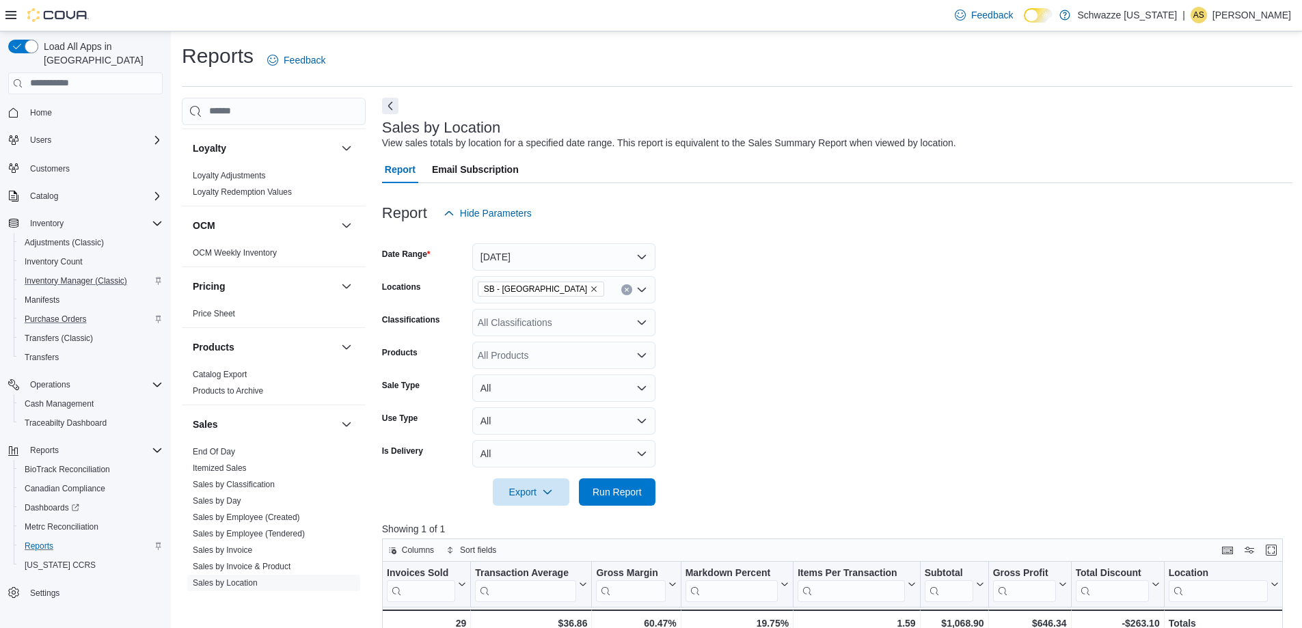
click at [768, 264] on form "Date Range Today Locations SB - Commerce City Classifications All Classificatio…" at bounding box center [837, 366] width 910 height 279
click at [721, 322] on form "Date Range Today Locations SB - Commerce City Classifications All Classificatio…" at bounding box center [837, 366] width 910 height 279
click at [727, 277] on form "Date Range Today Locations SB - Commerce City Classifications All Classificatio…" at bounding box center [837, 366] width 910 height 279
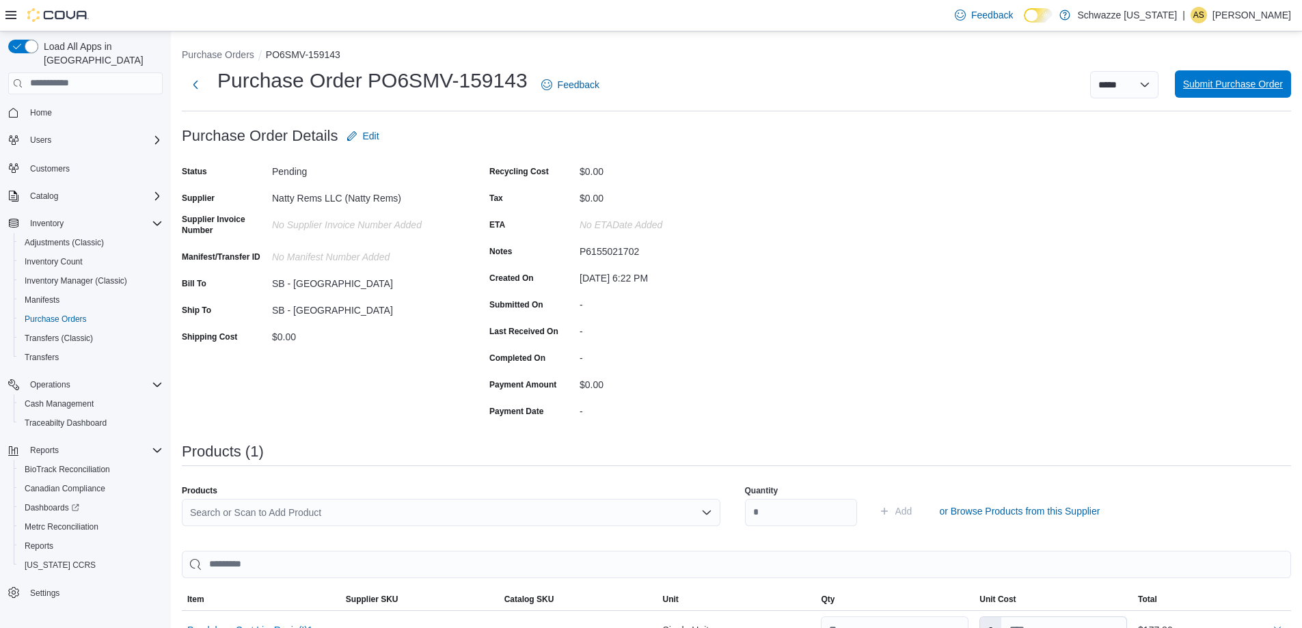
click at [1239, 83] on span "Submit Purchase Order" at bounding box center [1233, 84] width 100 height 14
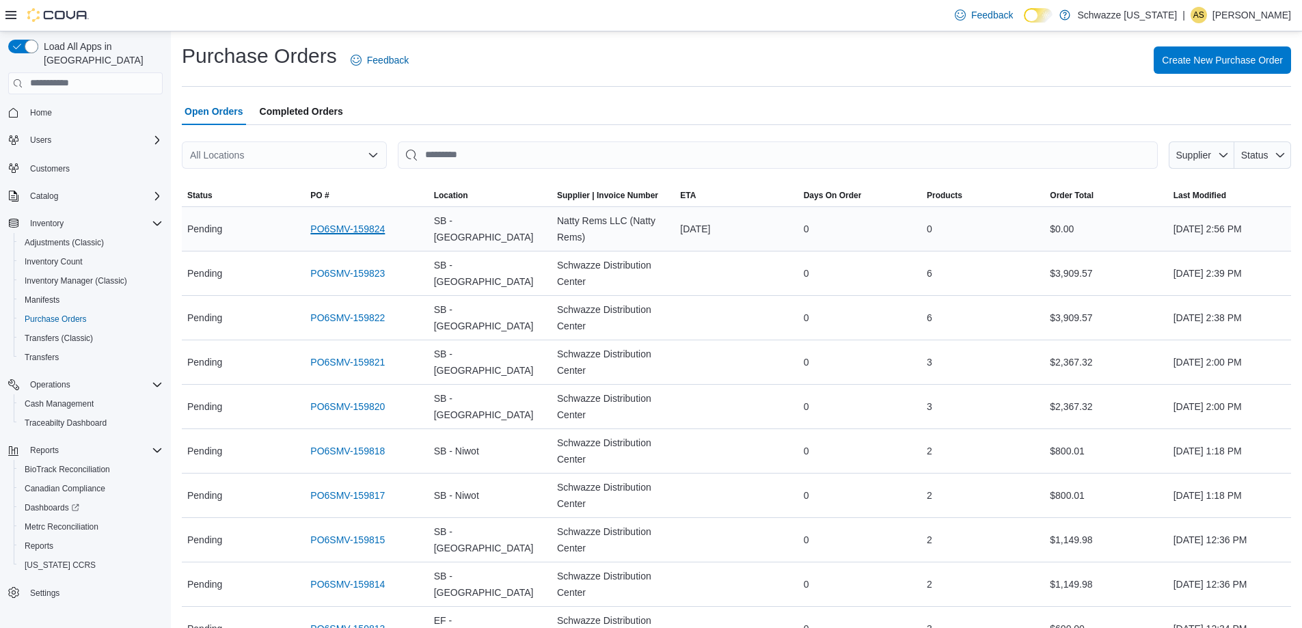
click at [346, 228] on link "PO6SMV-159824" at bounding box center [347, 229] width 74 height 16
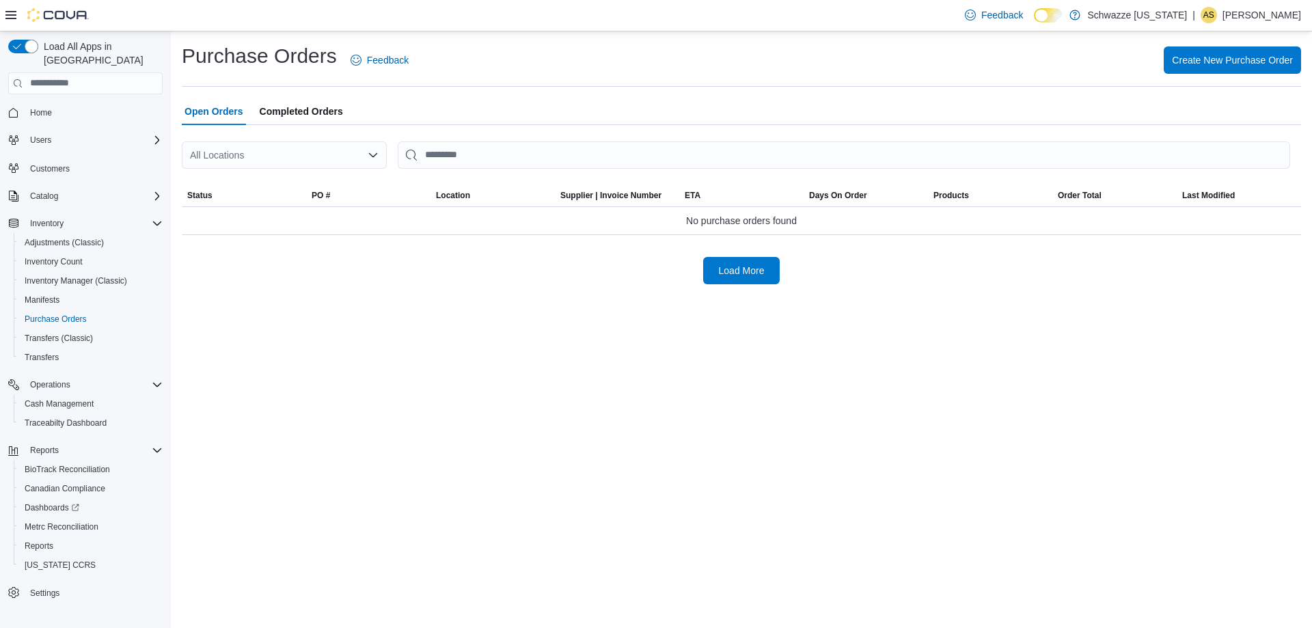
click at [299, 150] on div "All Locations" at bounding box center [284, 154] width 205 height 27
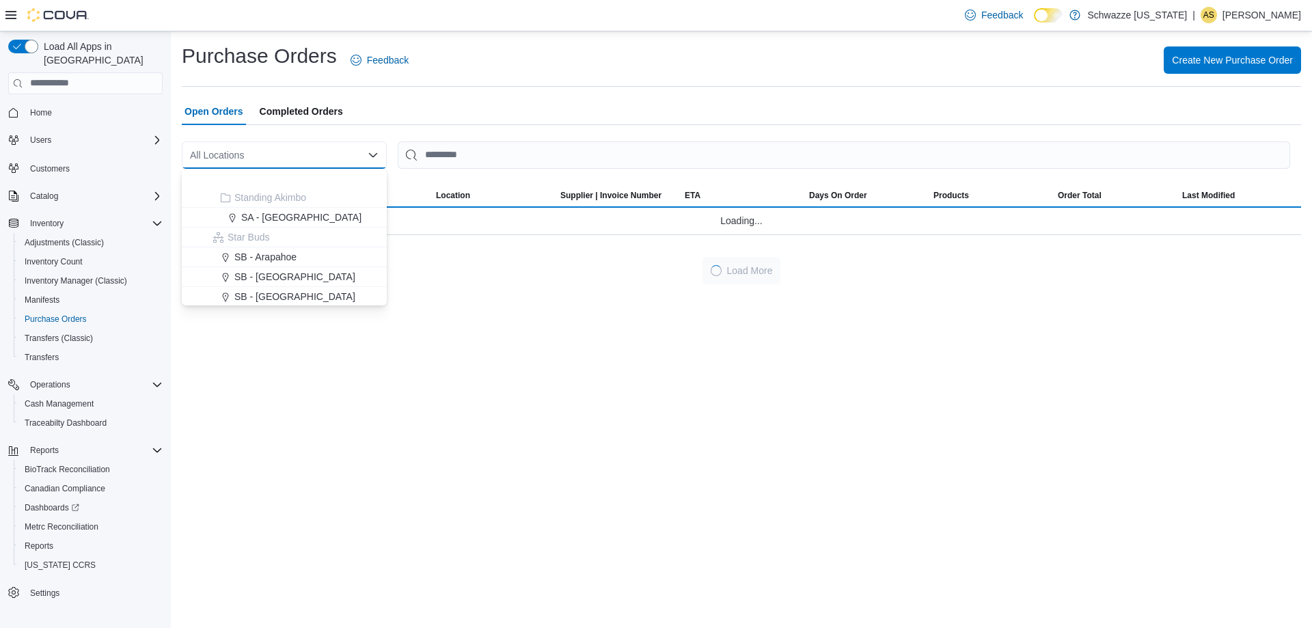
scroll to position [205, 0]
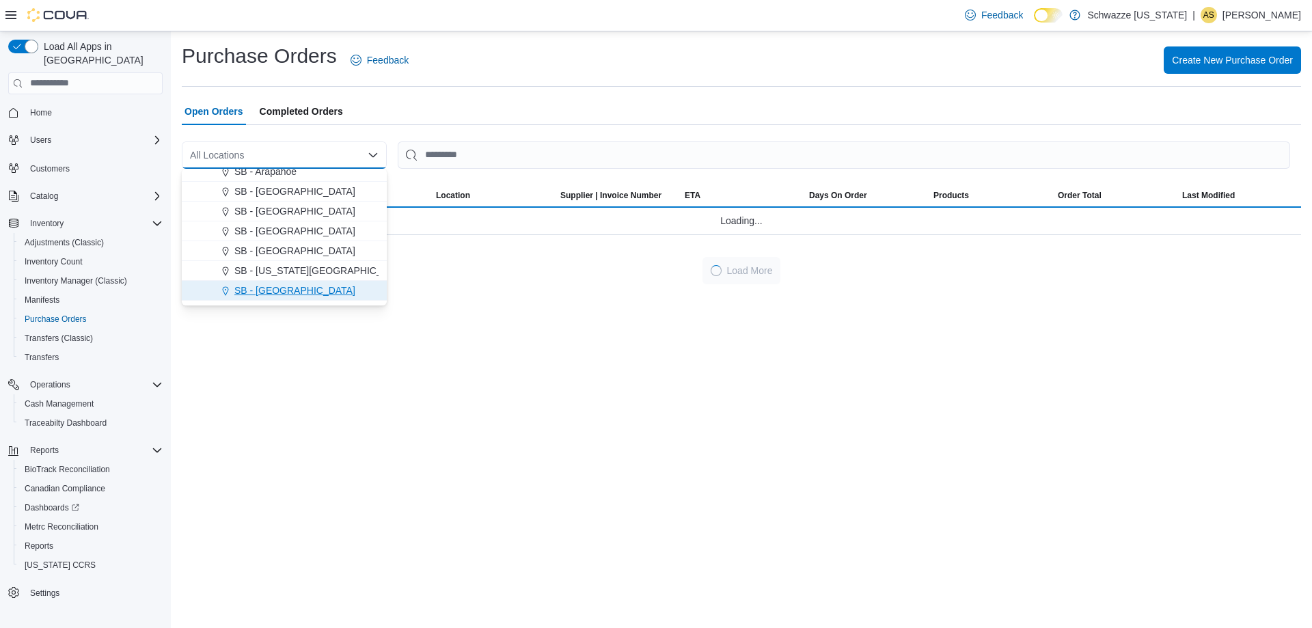
click at [312, 287] on span "SB - [GEOGRAPHIC_DATA]" at bounding box center [294, 291] width 121 height 14
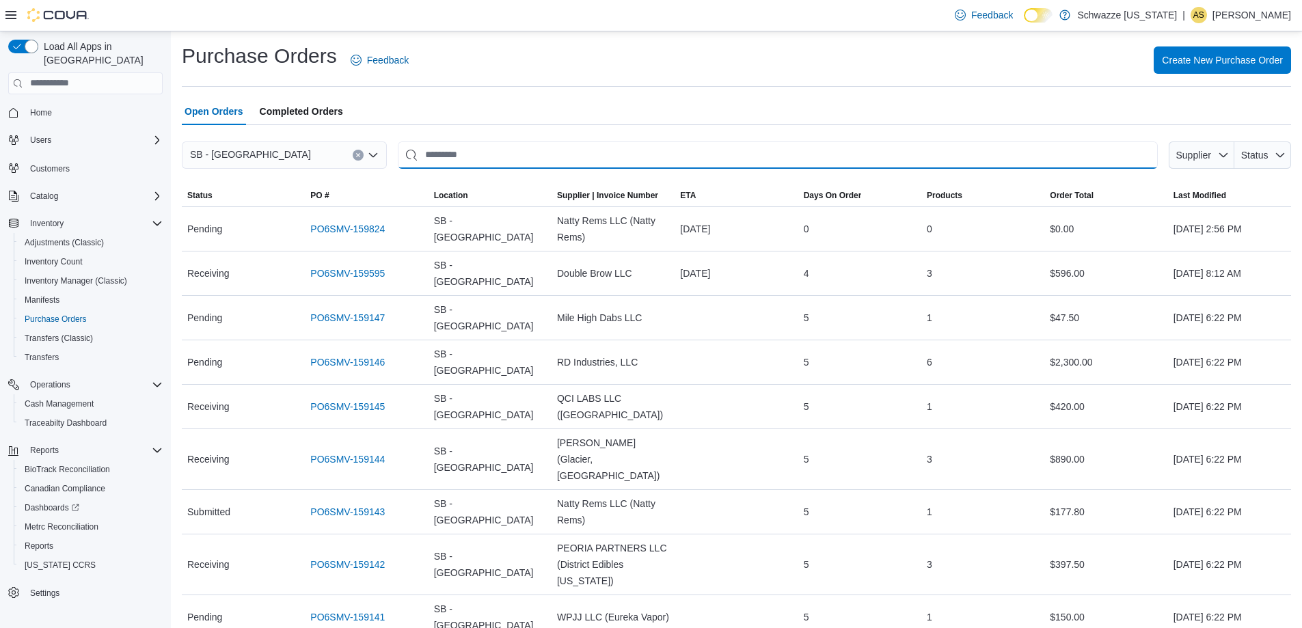
click at [481, 145] on input "This is a search bar. After typing your query, hit enter to filter the results …" at bounding box center [778, 154] width 760 height 27
type input "*****"
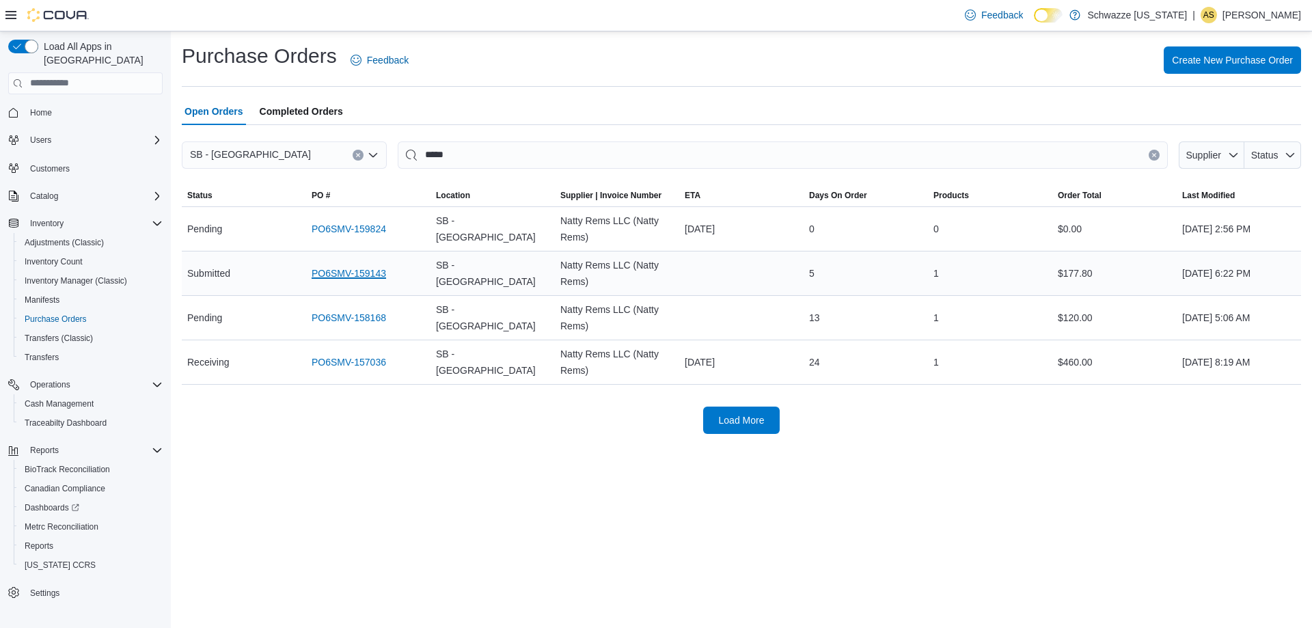
click at [343, 276] on link "PO6SMV-159143" at bounding box center [349, 273] width 74 height 16
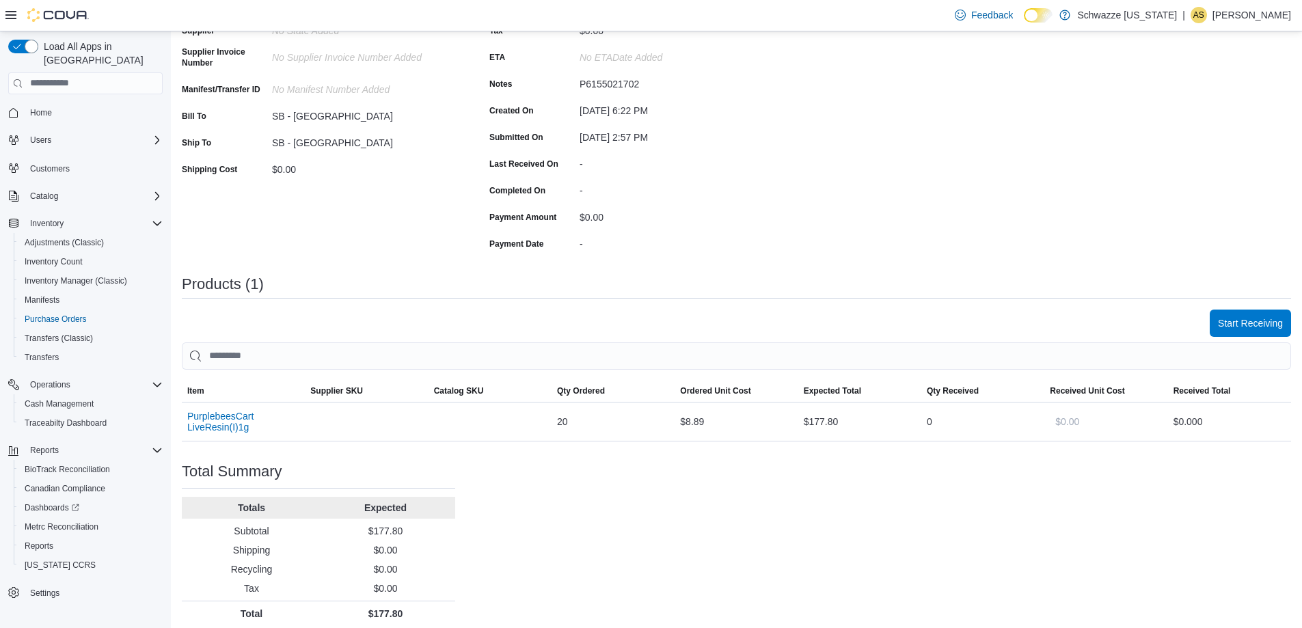
scroll to position [176, 0]
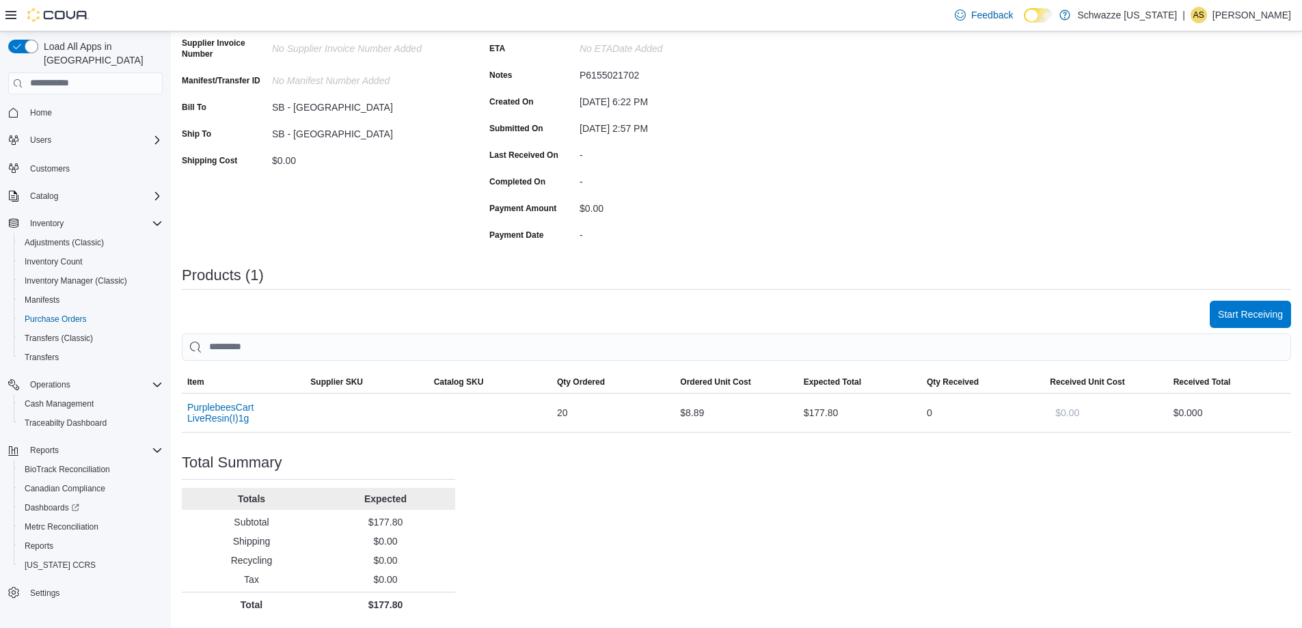
click at [1215, 303] on div "Start Receiving" at bounding box center [736, 314] width 1109 height 27
click at [1250, 313] on span "Start Receiving" at bounding box center [1249, 314] width 65 height 14
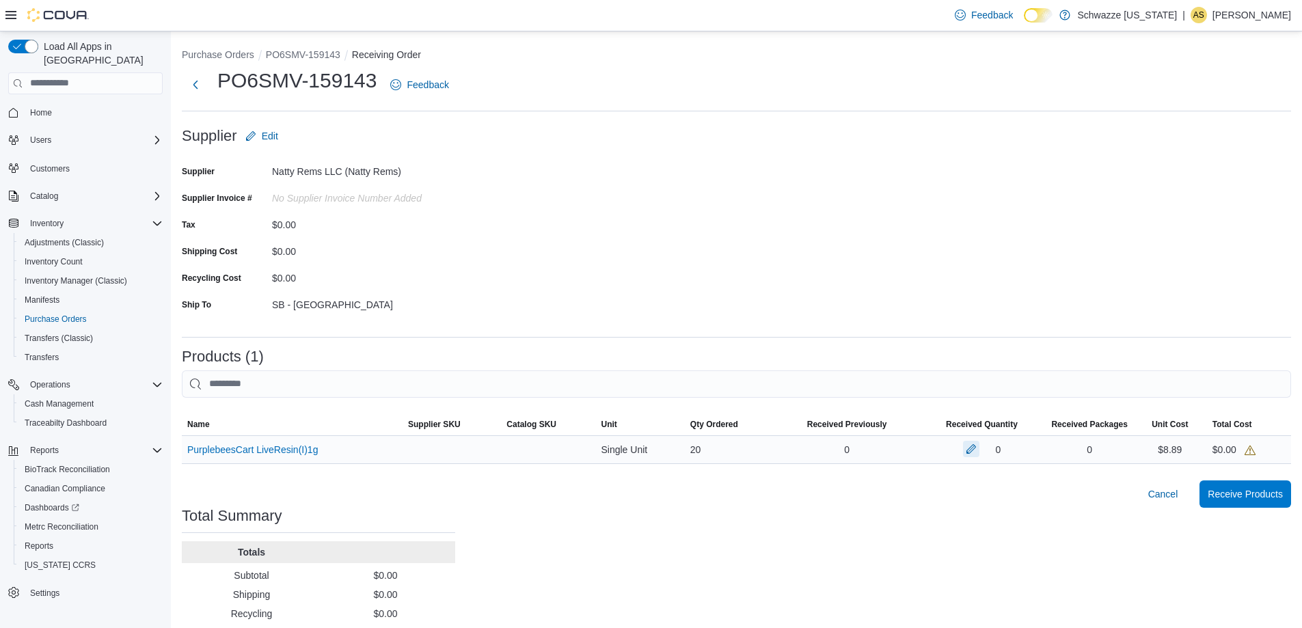
click at [979, 452] on button "button" at bounding box center [971, 449] width 16 height 16
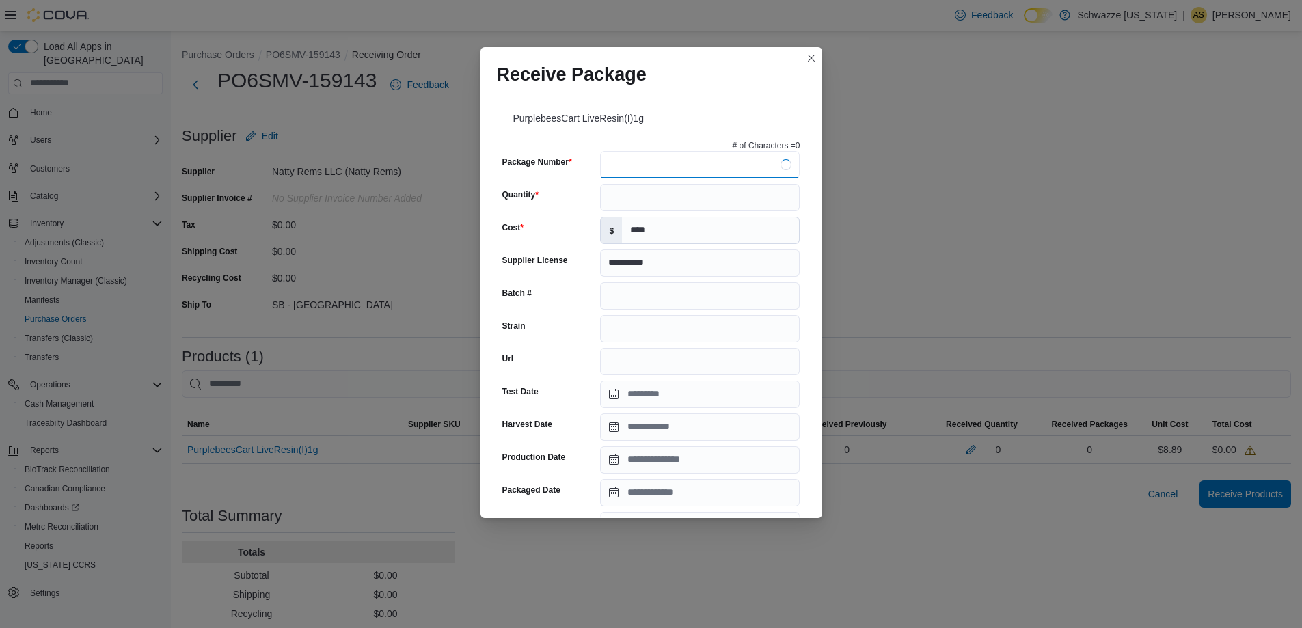
click at [728, 169] on input "Package Number" at bounding box center [699, 164] width 199 height 27
click at [817, 56] on button "Closes this modal window" at bounding box center [811, 57] width 16 height 16
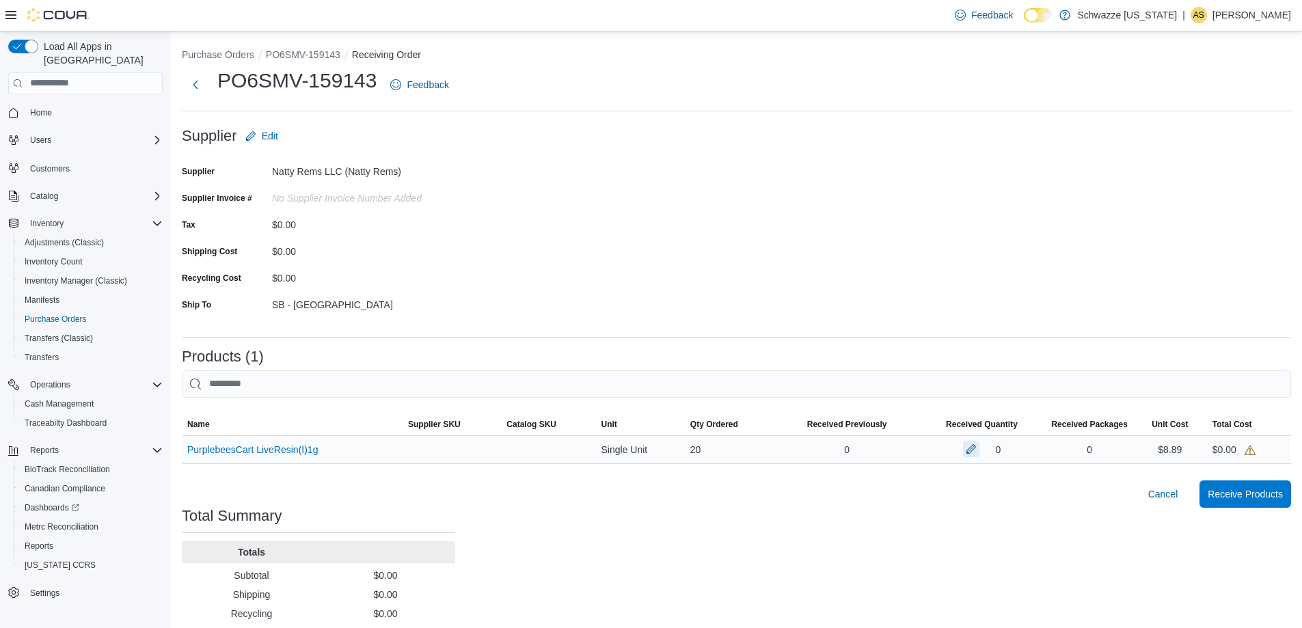
click at [976, 450] on button "button" at bounding box center [971, 449] width 16 height 16
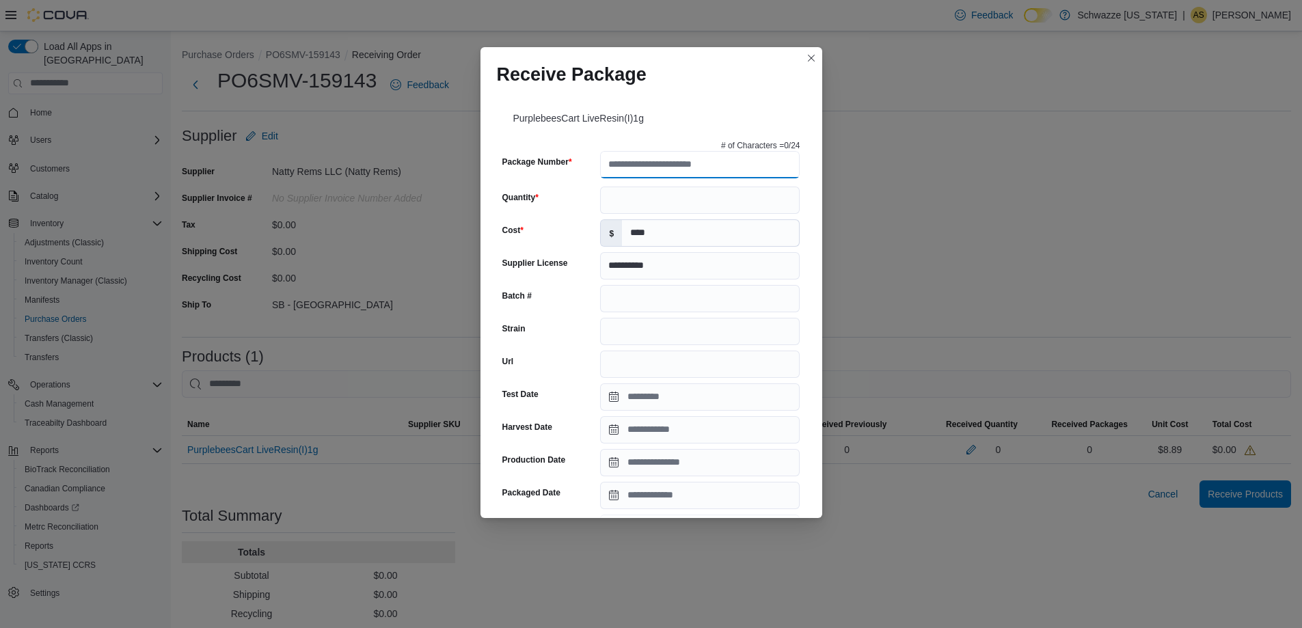
click at [639, 158] on input "Package Number" at bounding box center [699, 164] width 199 height 27
type input "**********"
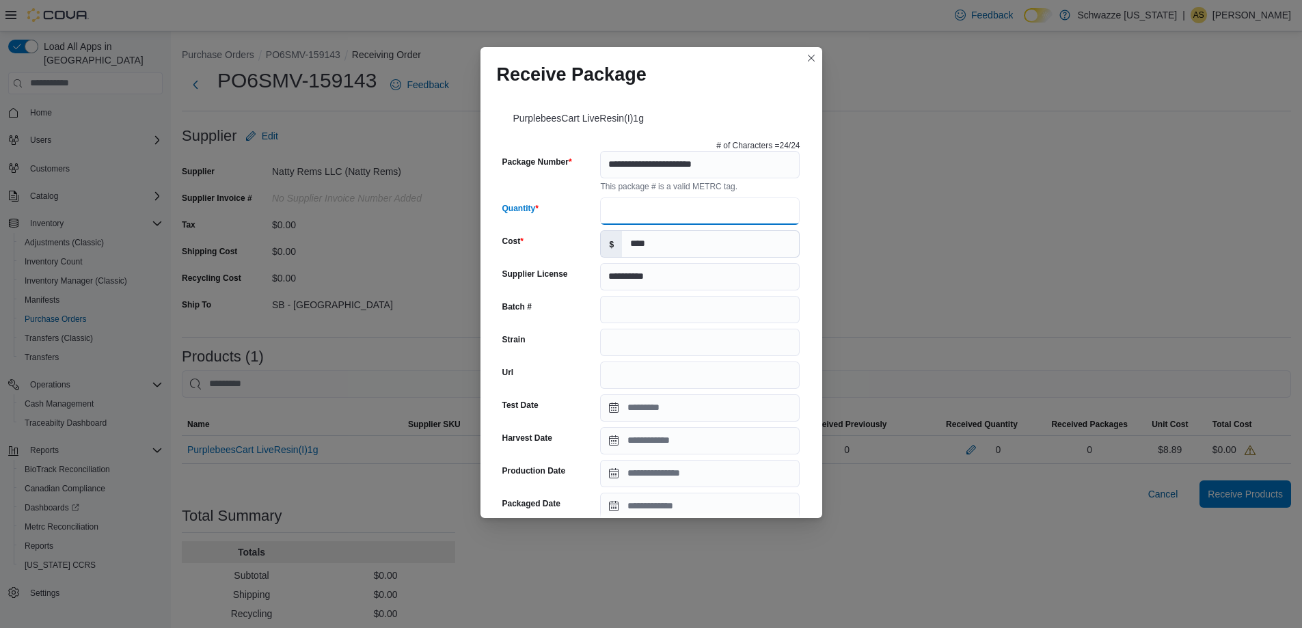
click at [633, 206] on input "Quantity" at bounding box center [699, 210] width 199 height 27
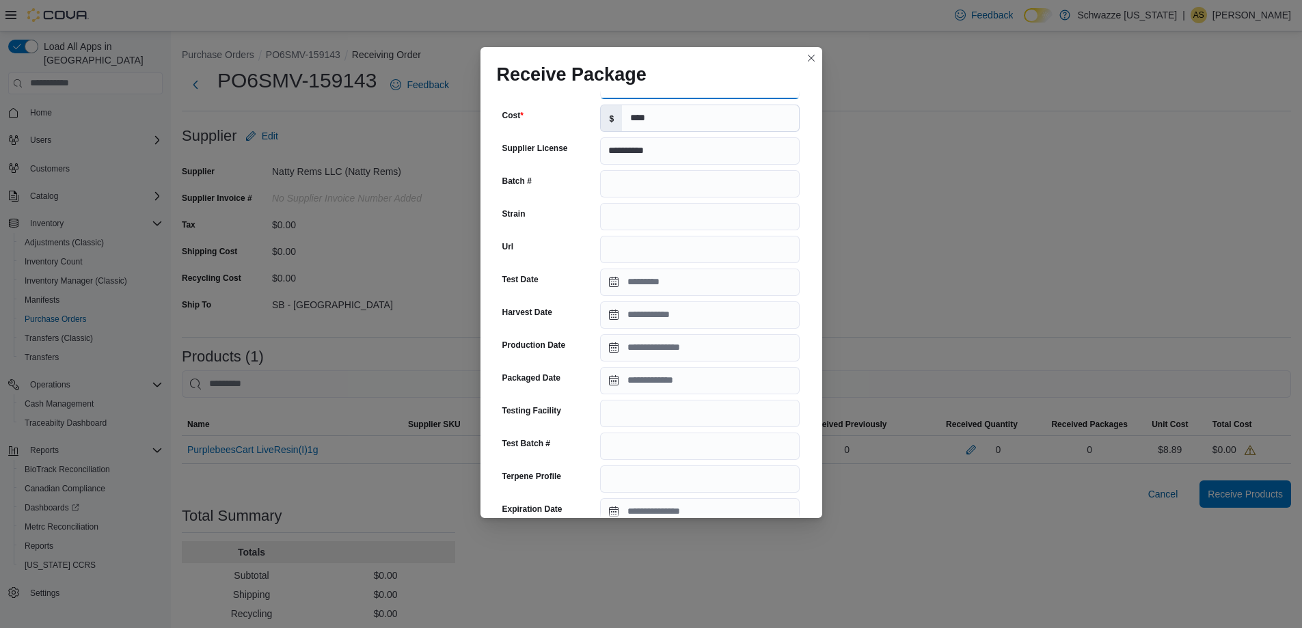
scroll to position [396, 0]
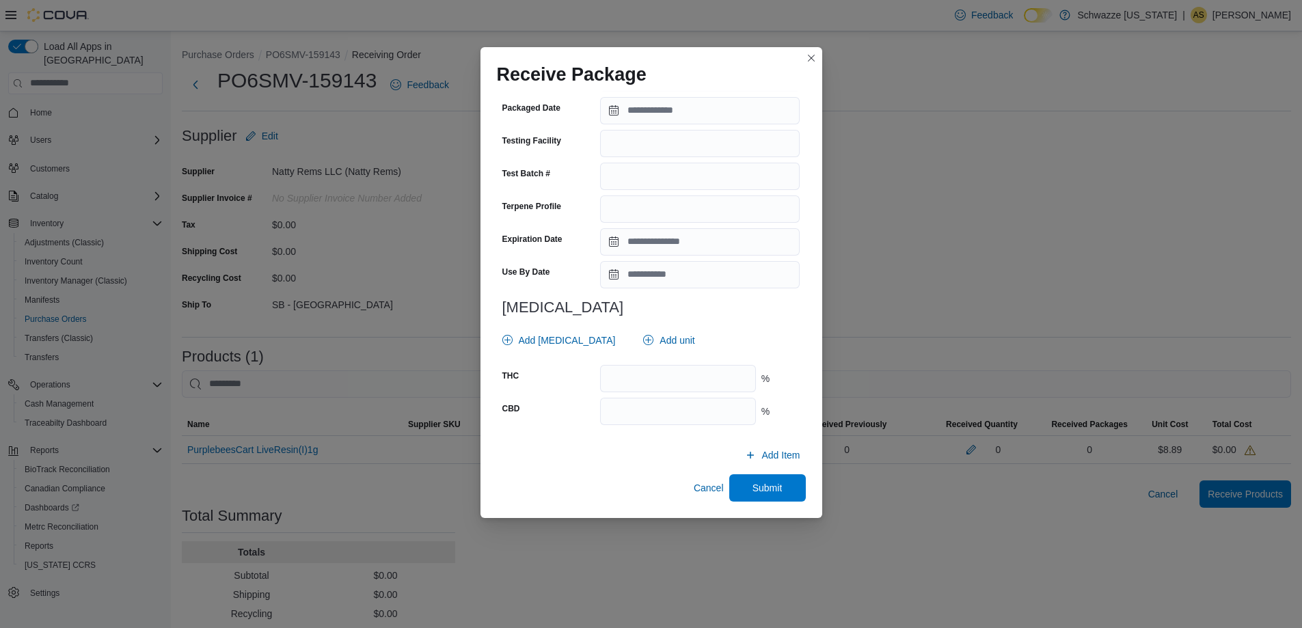
type input "**"
click at [664, 279] on input "Use By Date" at bounding box center [699, 274] width 199 height 27
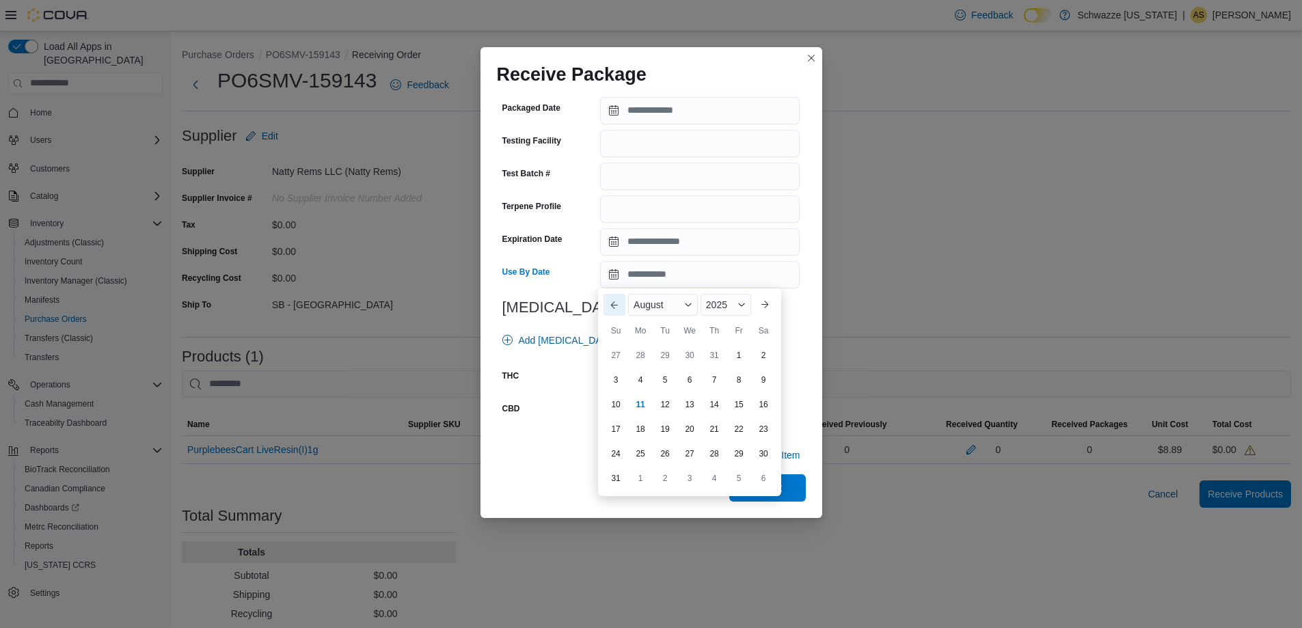
click at [614, 309] on button "Previous Month" at bounding box center [614, 305] width 22 height 22
click at [730, 314] on div "2025" at bounding box center [723, 305] width 55 height 22
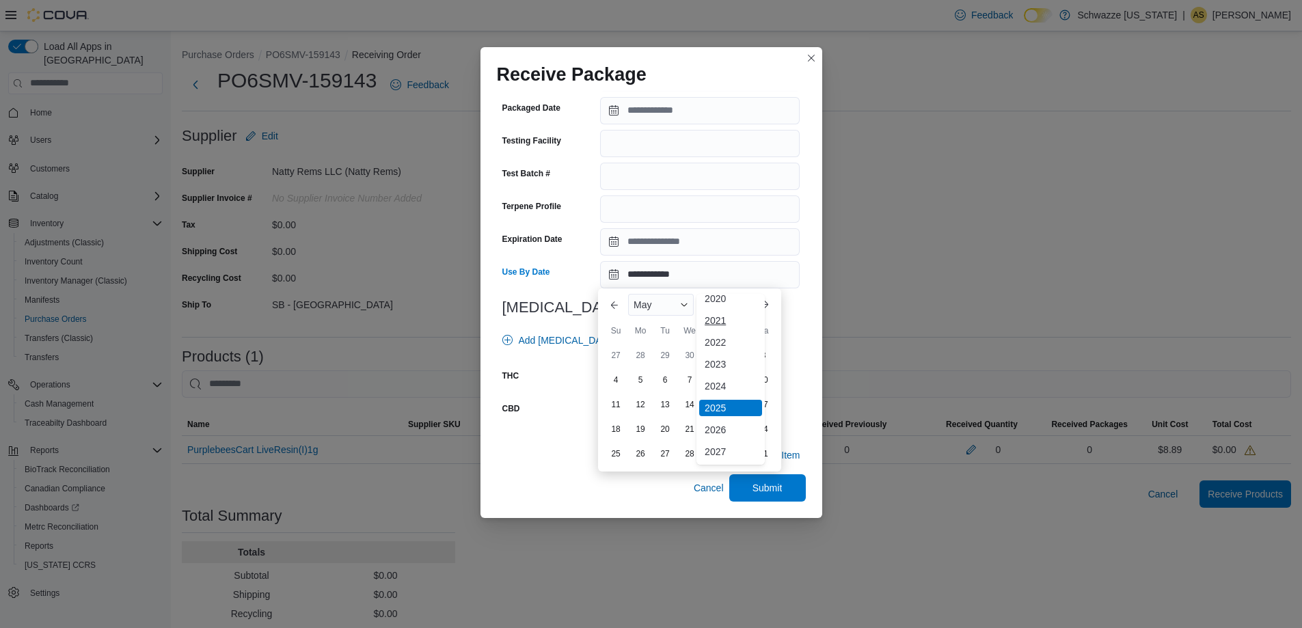
scroll to position [72, 0]
click at [723, 412] on div "2026" at bounding box center [730, 410] width 63 height 16
click at [692, 372] on div "6" at bounding box center [689, 380] width 24 height 24
type input "**********"
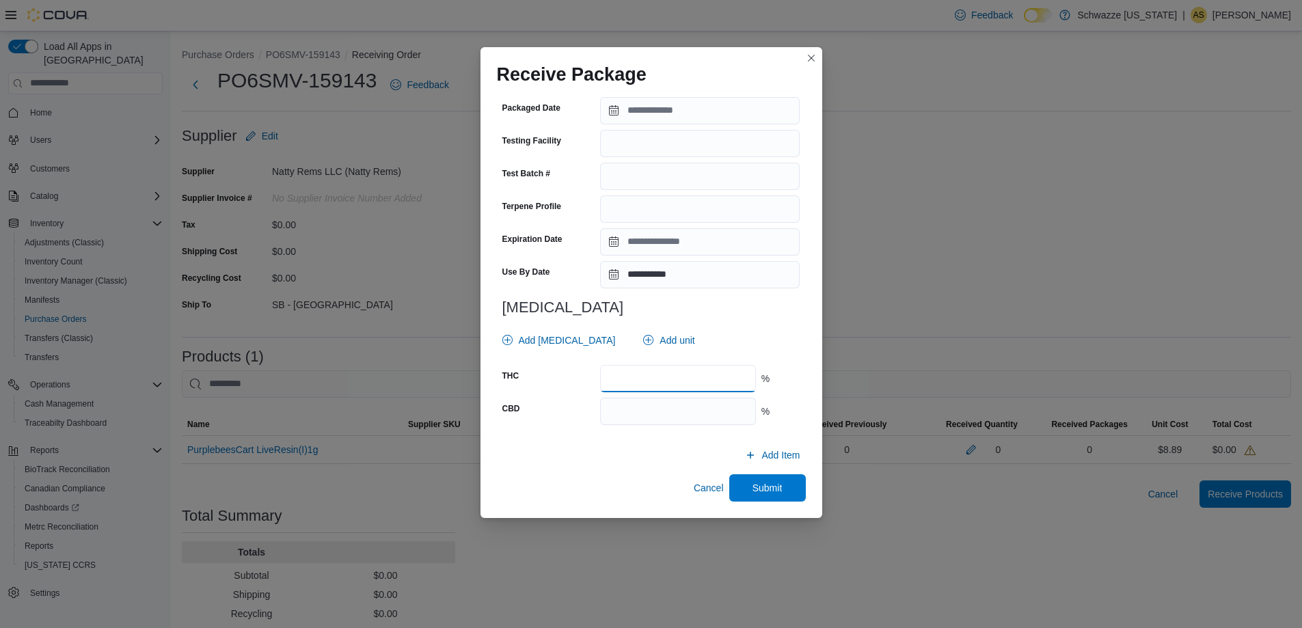
click at [687, 383] on input "number" at bounding box center [677, 378] width 155 height 27
type input "*****"
click at [768, 489] on span "Submit" at bounding box center [767, 487] width 30 height 14
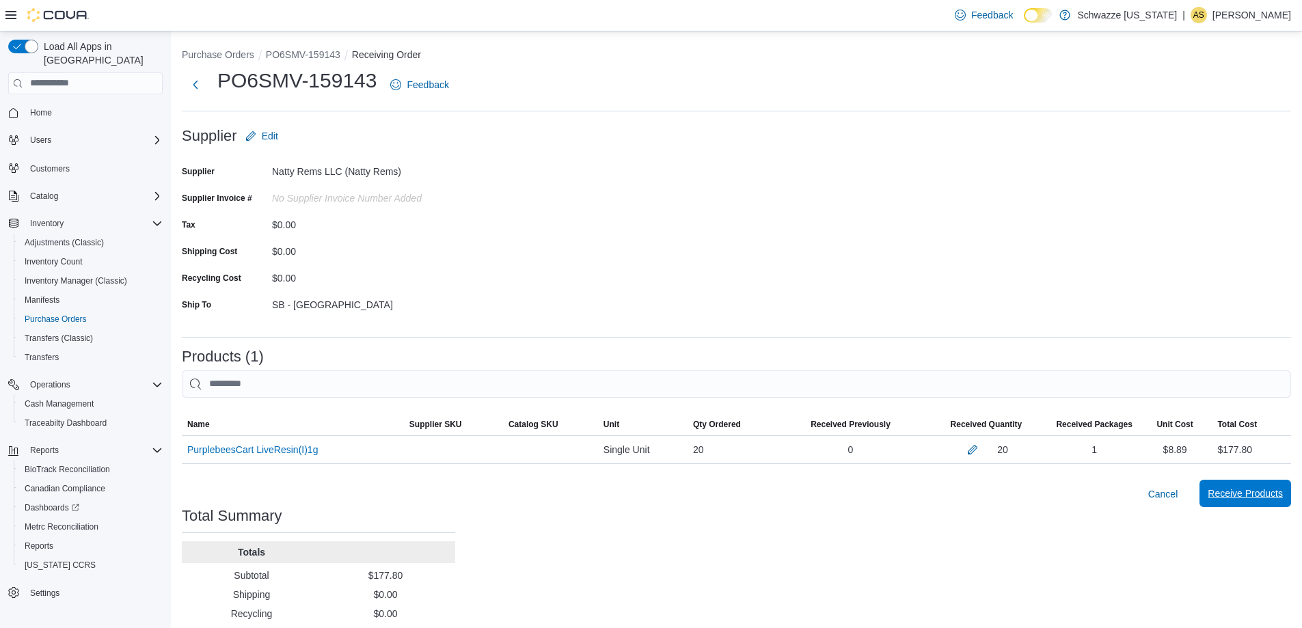
click at [1268, 485] on span "Receive Products" at bounding box center [1244, 493] width 75 height 27
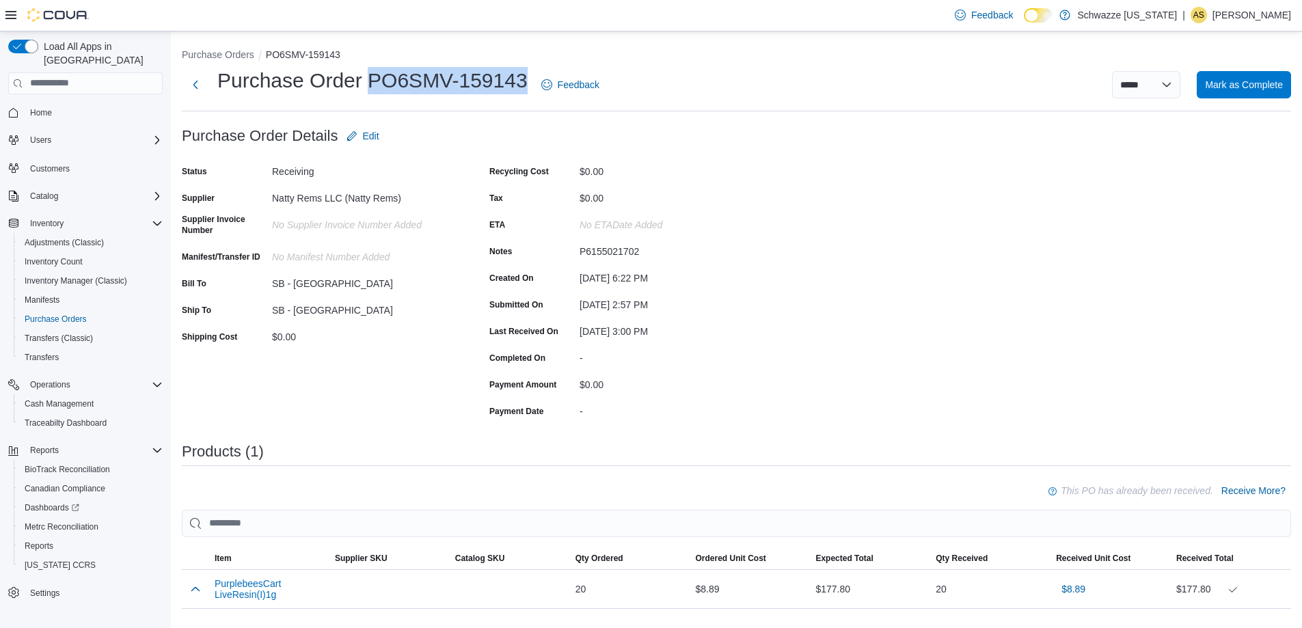
drag, startPoint x: 370, startPoint y: 87, endPoint x: 527, endPoint y: 87, distance: 157.8
click at [527, 87] on div "Purchase Order PO6SMV-159143 Feedback" at bounding box center [393, 85] width 423 height 36
click at [602, 251] on div "P6155021702" at bounding box center [670, 248] width 183 height 16
click at [892, 347] on div "Purchase Order: PO6SMV-159143 Feedback Purchase Order Details Edit Status Recei…" at bounding box center [736, 457] width 1109 height 671
